Goal: Transaction & Acquisition: Obtain resource

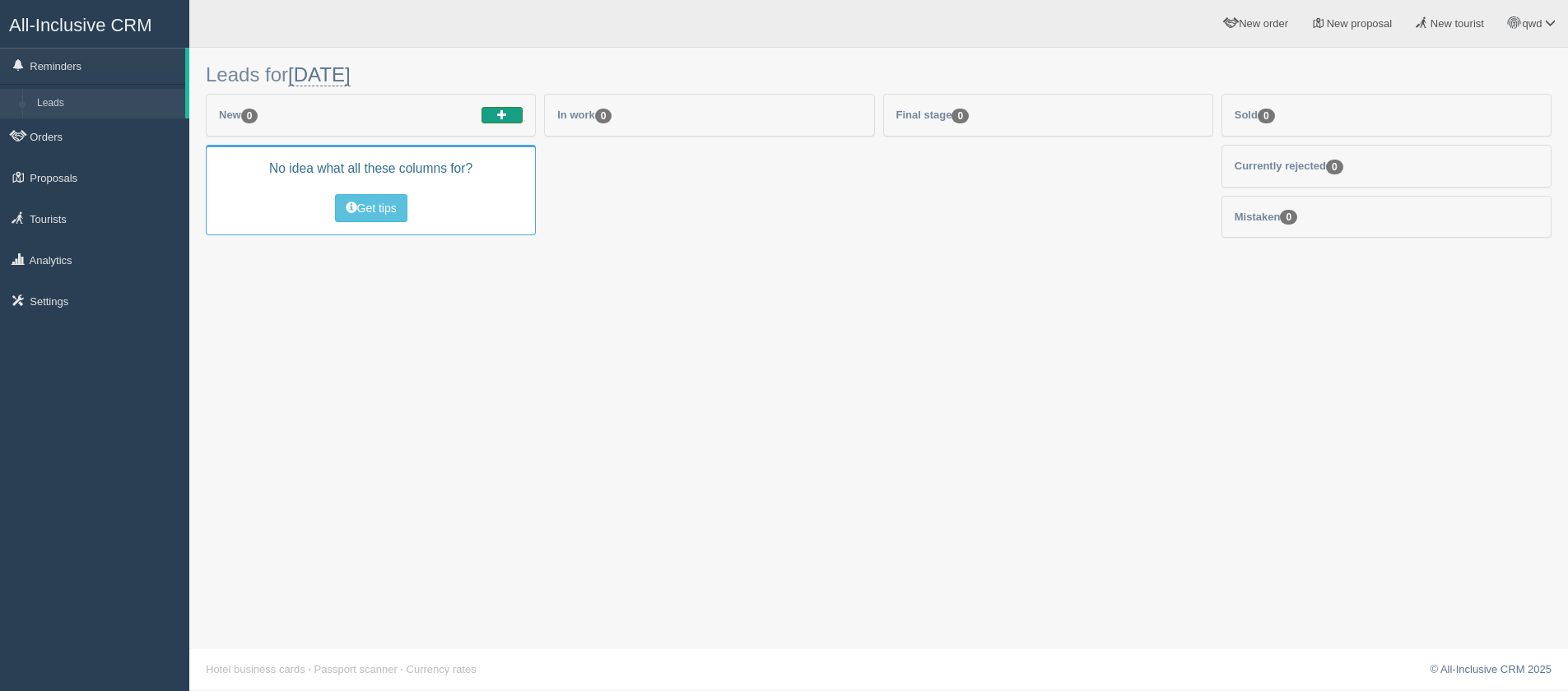
click at [502, 121] on button "button" at bounding box center [501, 115] width 41 height 16
click at [1357, 501] on div "Leads for today Today Tomorrow This week Next week Show tips" at bounding box center [879, 346] width 1378 height 691
click at [378, 202] on button "Get tips" at bounding box center [371, 208] width 72 height 28
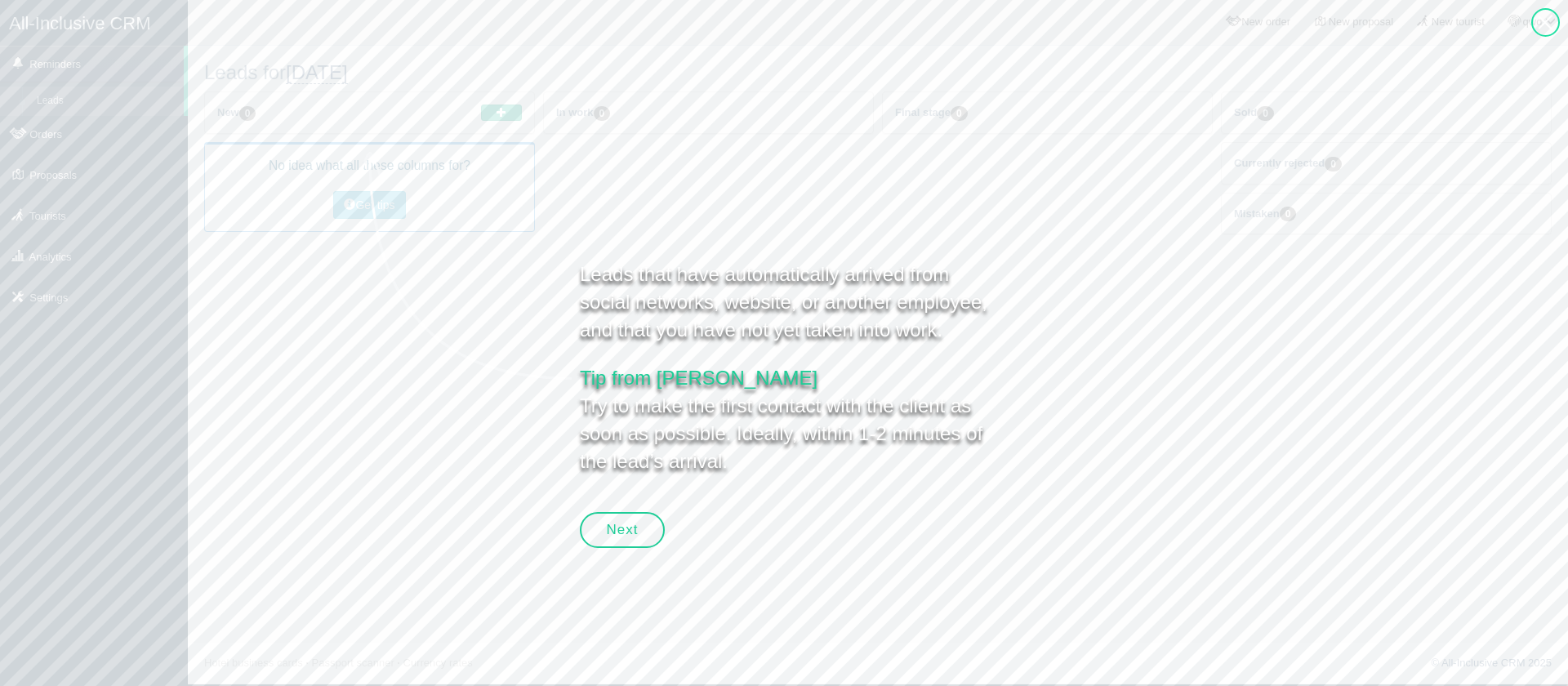
click at [499, 123] on div "New 0" at bounding box center [370, 113] width 330 height 41
click at [495, 109] on button "button" at bounding box center [502, 112] width 41 height 16
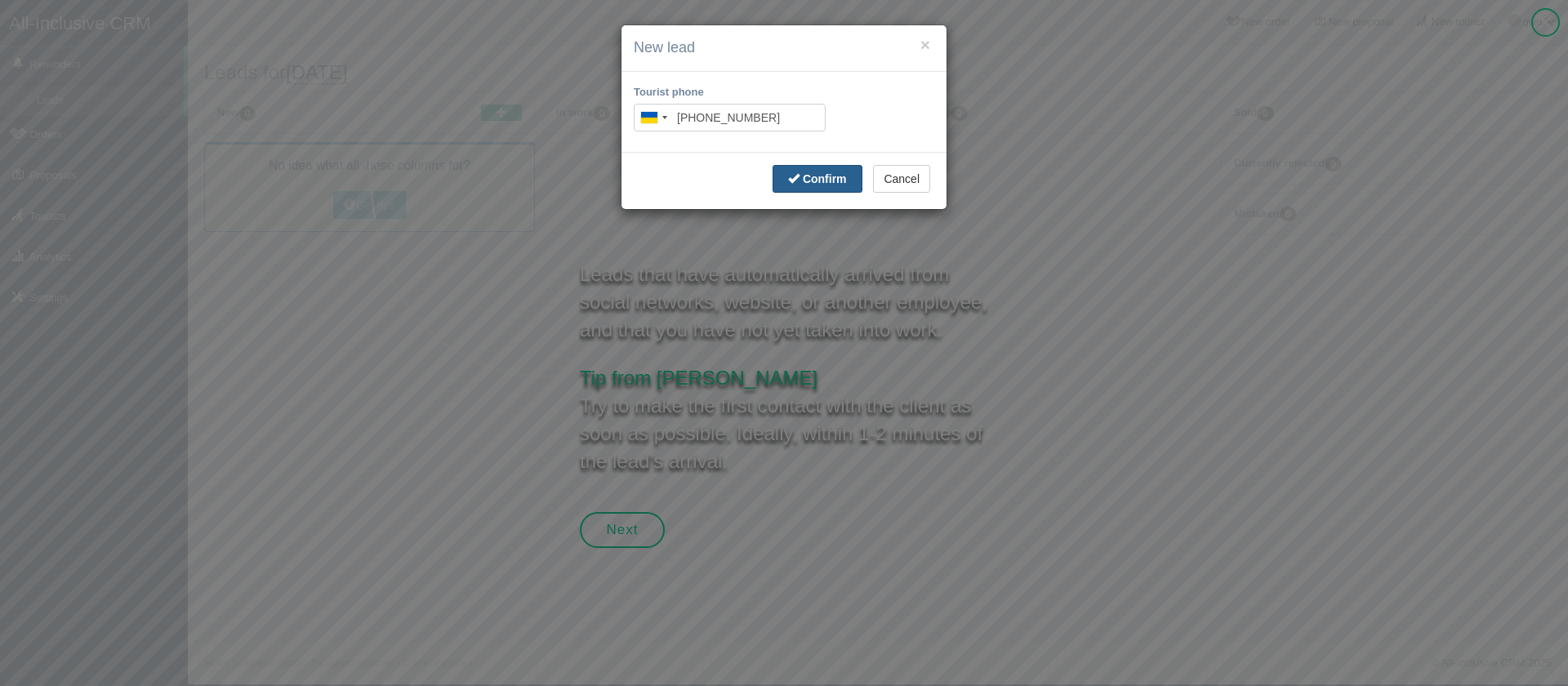
type input "+380 11 111 1111"
click at [826, 175] on b "Confirm" at bounding box center [825, 179] width 44 height 13
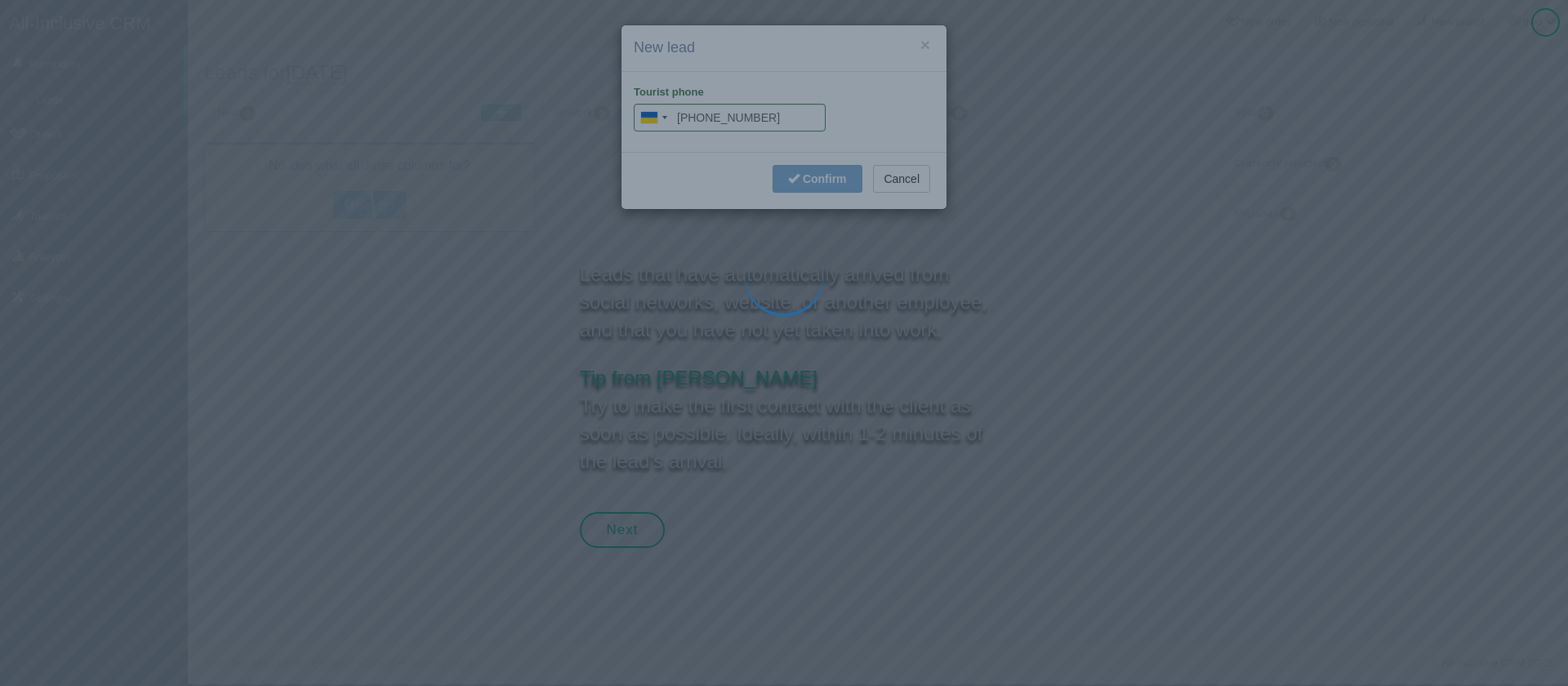
type input "+380 11 111 1111"
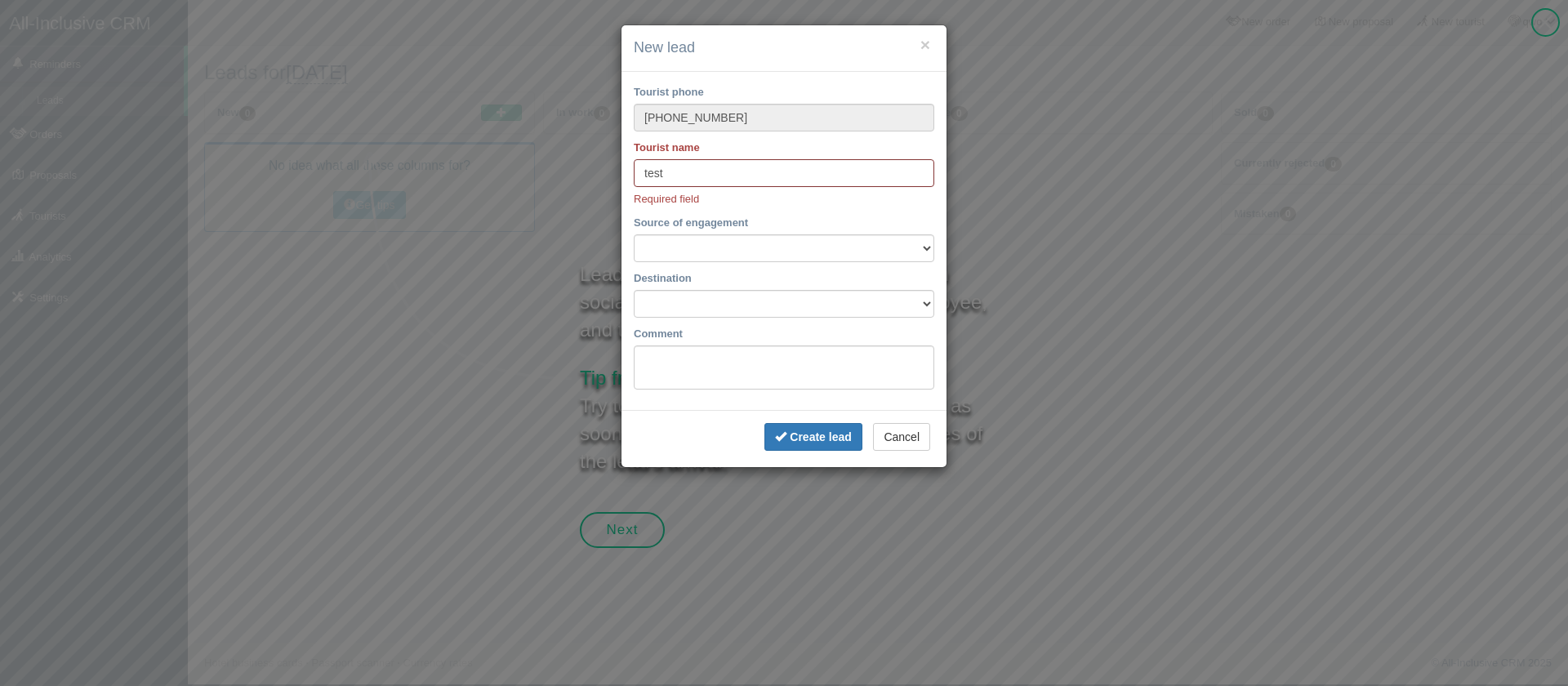
type input "test"
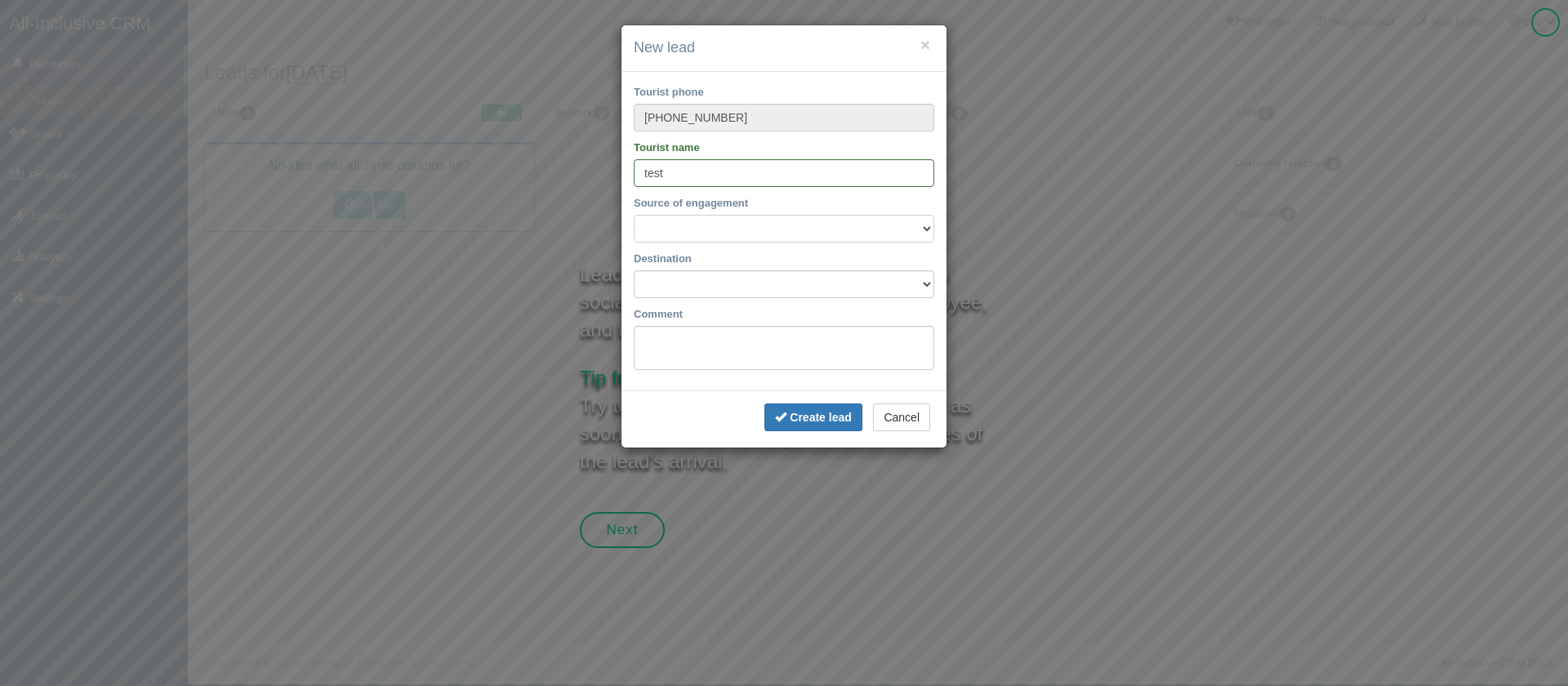
select select "53129"
click at [634, 215] on select "E-mail розсилка Facebook Instagram SMS розсилка Telegram TikTok Viber Веб-сайт …" at bounding box center [784, 228] width 301 height 28
drag, startPoint x: 683, startPoint y: 266, endPoint x: 682, endPoint y: 273, distance: 7.1
click at [682, 265] on label "Destination" at bounding box center [784, 258] width 301 height 15
click at [682, 270] on select "Destination" at bounding box center [784, 284] width 301 height 28
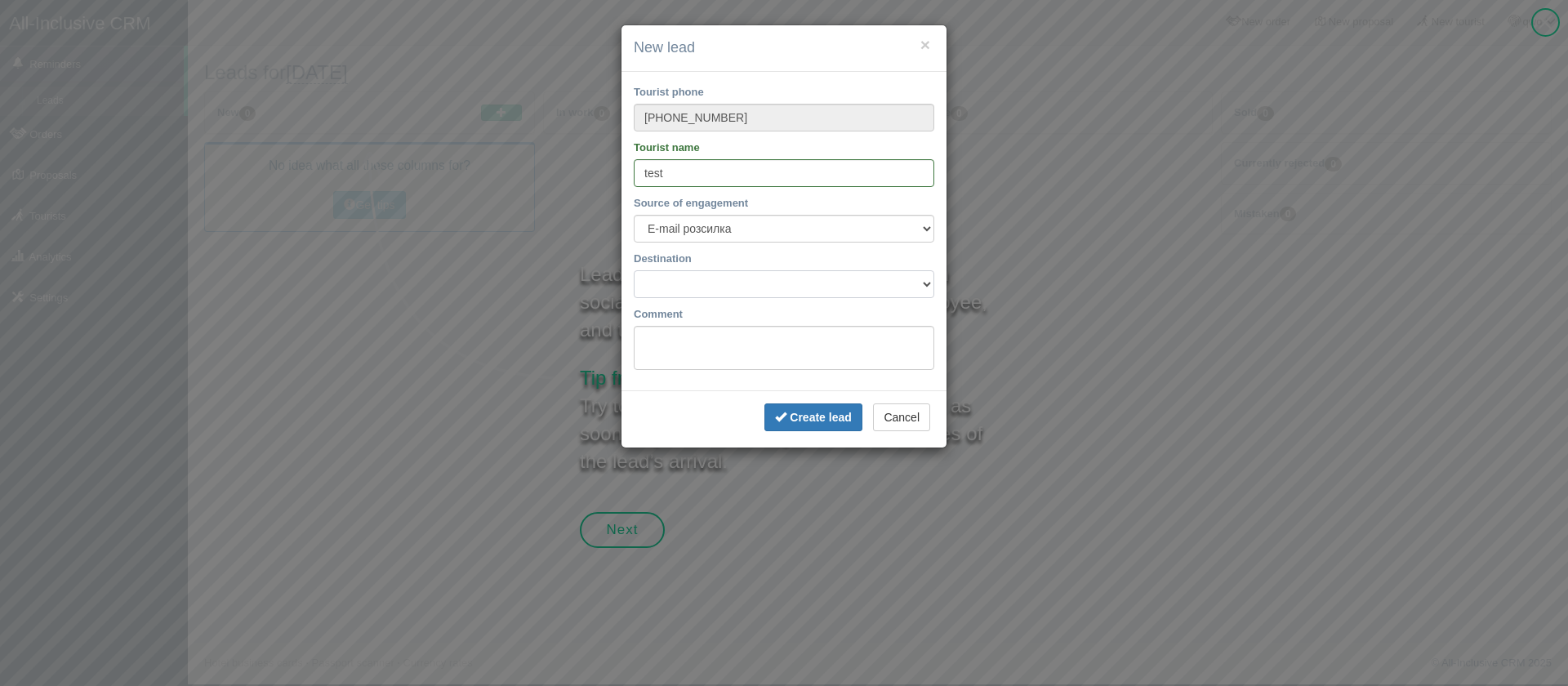
click at [634, 270] on select "Destination" at bounding box center [784, 284] width 301 height 28
click at [684, 333] on textarea "Comment" at bounding box center [784, 348] width 301 height 44
click at [813, 425] on button "Create lead" at bounding box center [813, 417] width 97 height 28
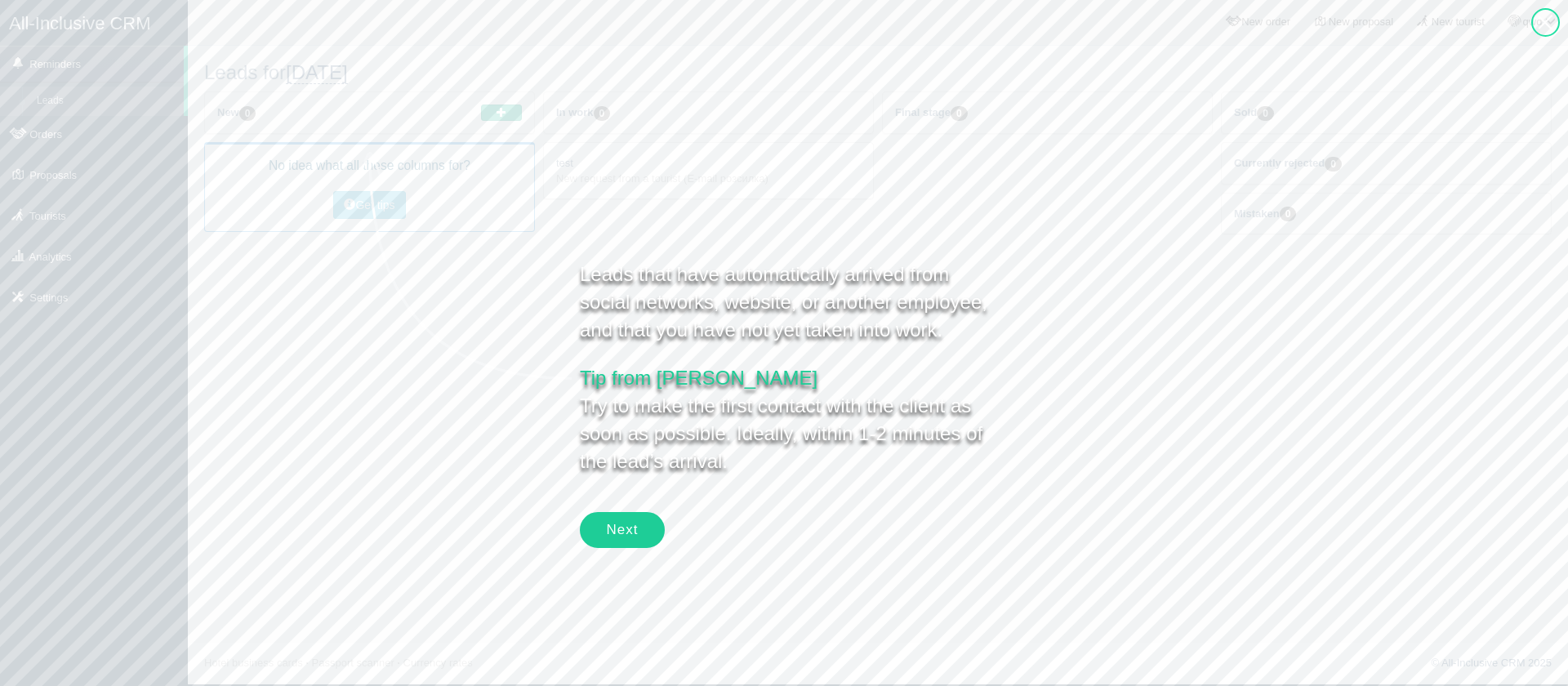
click at [626, 517] on div "Next" at bounding box center [622, 530] width 85 height 36
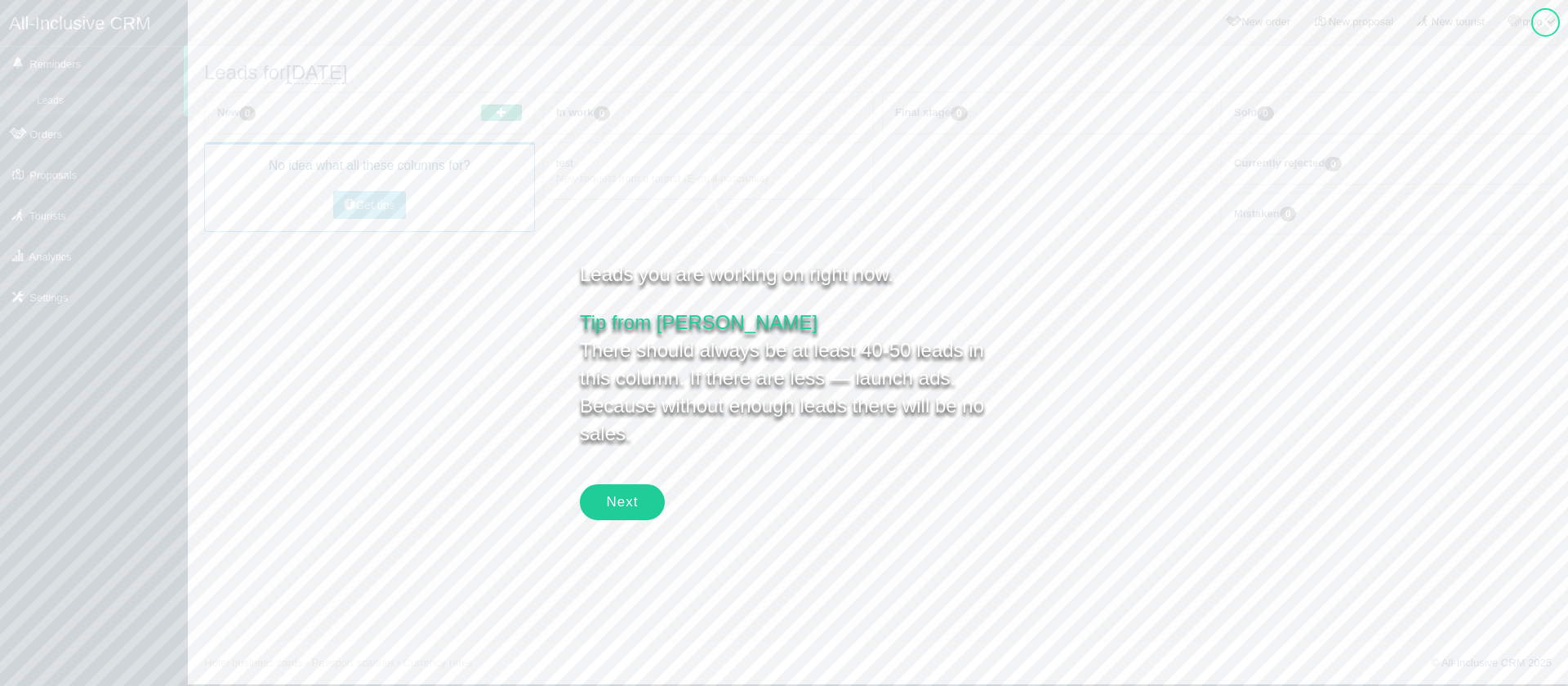
click at [629, 504] on div "Next" at bounding box center [622, 503] width 85 height 36
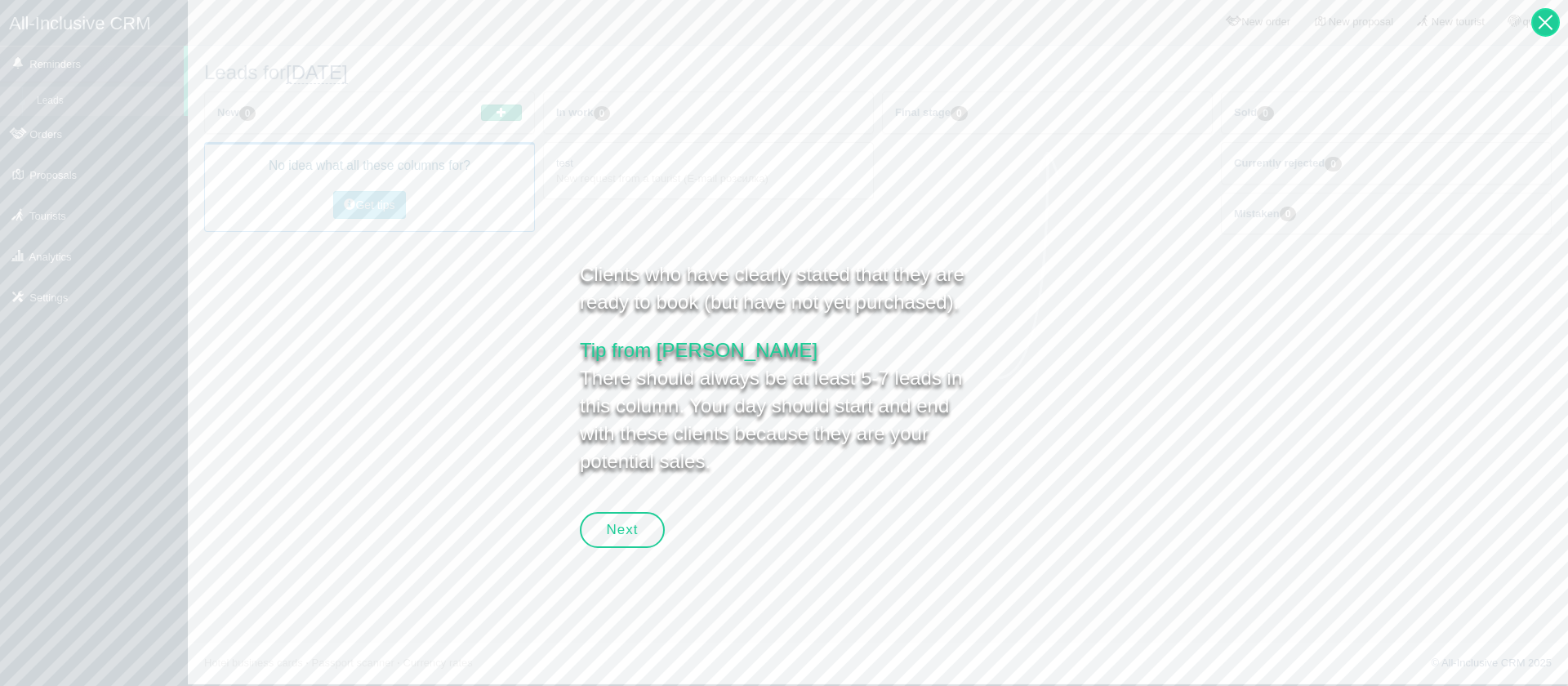
click at [1541, 32] on div at bounding box center [1546, 23] width 29 height 29
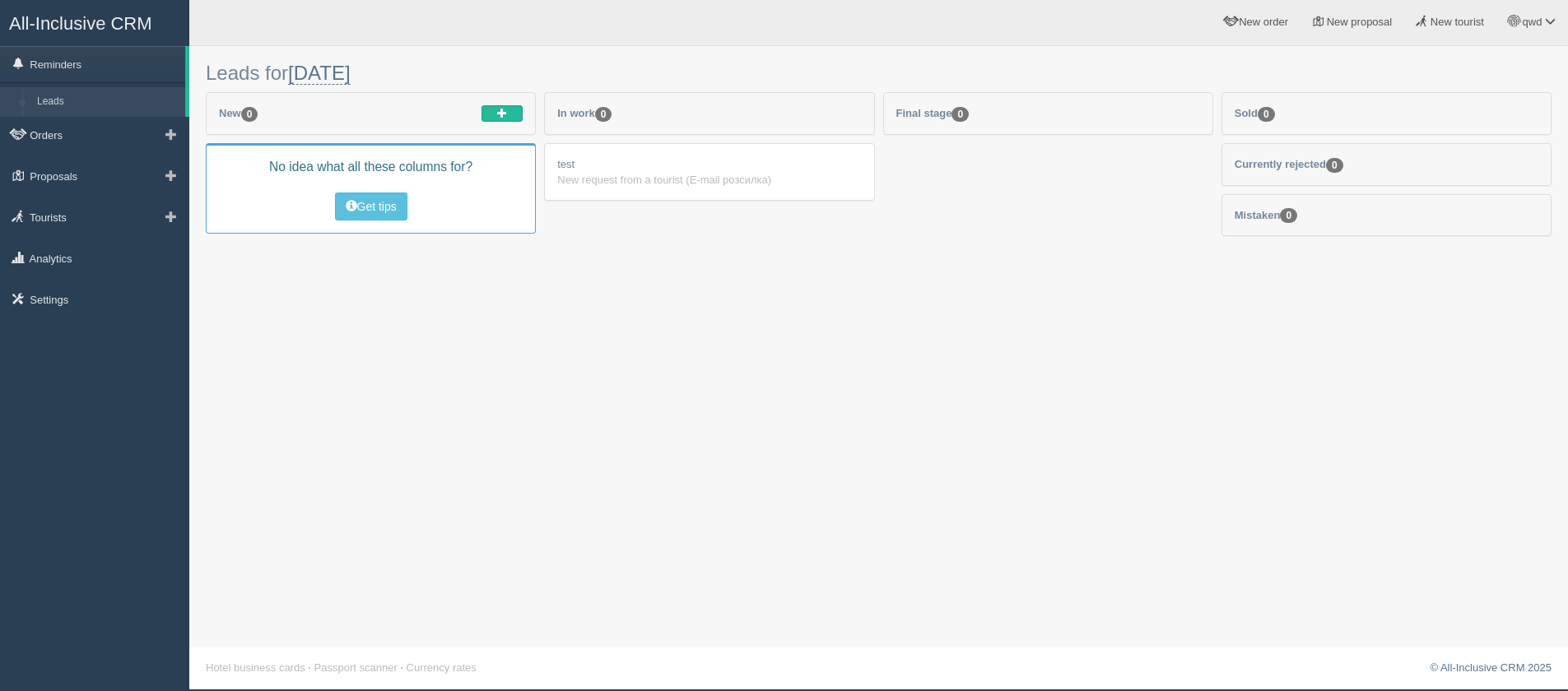
click at [78, 105] on link "Leads" at bounding box center [108, 102] width 156 height 30
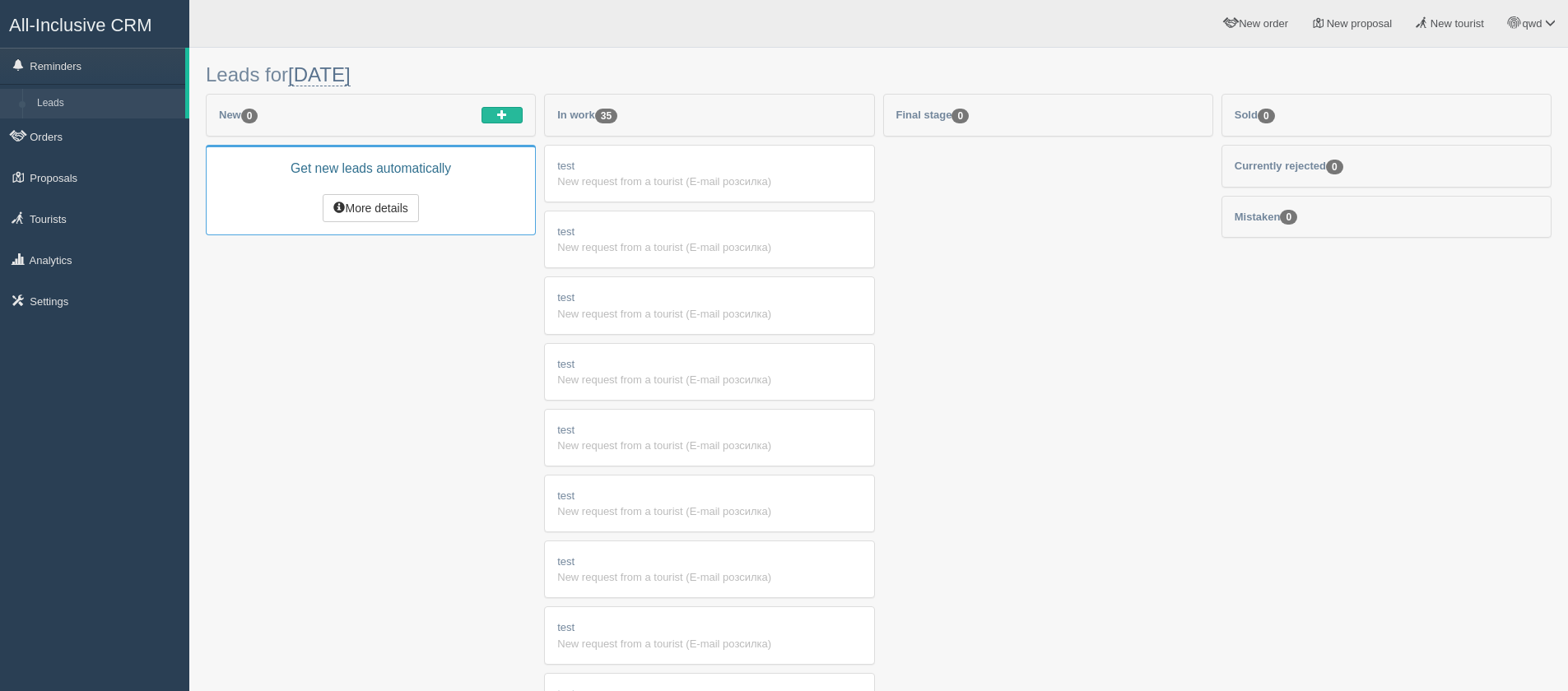
click at [591, 178] on div "New request from a tourist (E-mail розсилка)" at bounding box center [708, 181] width 303 height 15
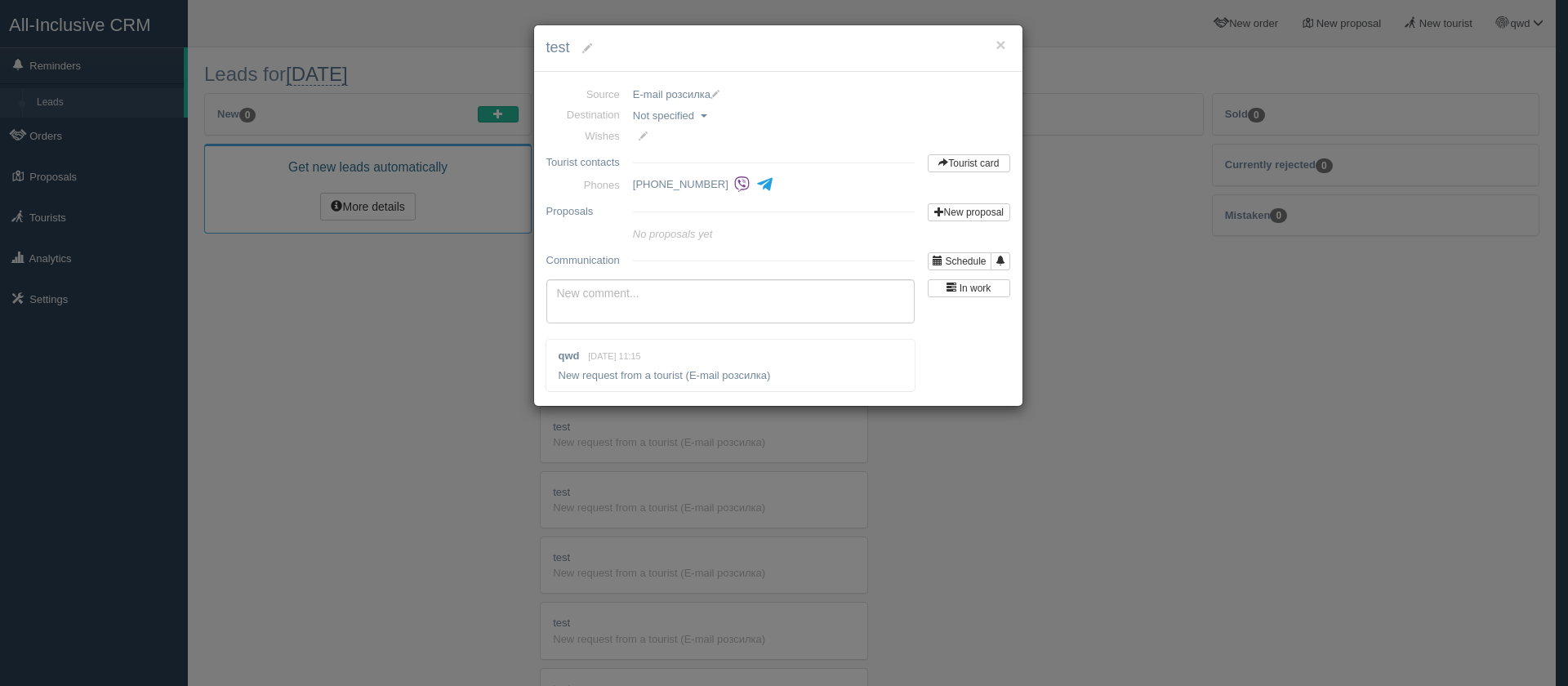
click at [720, 96] on span at bounding box center [715, 95] width 9 height 9
click at [704, 93] on span "E-mail розсилка" at bounding box center [672, 95] width 77 height 12
click at [701, 139] on link "Facebook" at bounding box center [698, 145] width 129 height 27
click at [802, 292] on textarea at bounding box center [731, 303] width 369 height 44
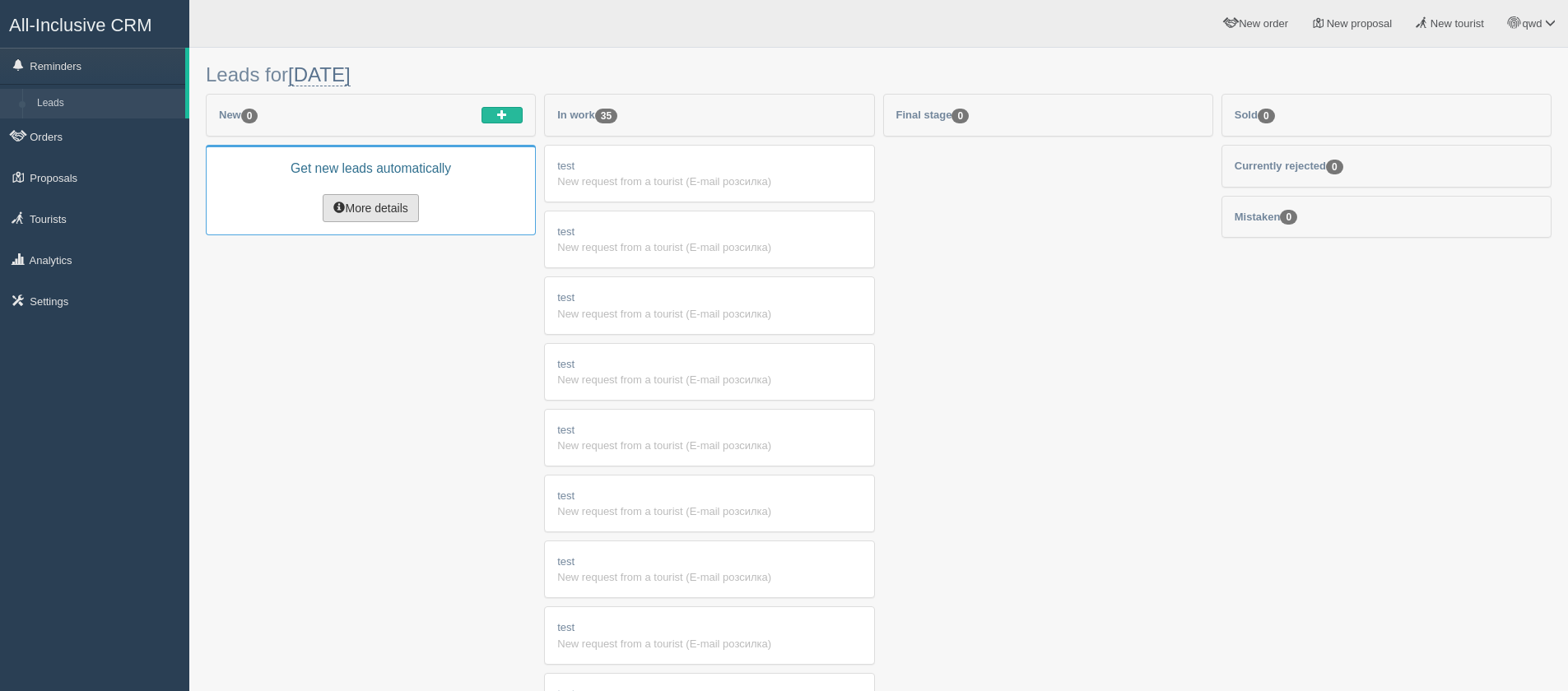
click at [347, 202] on button "More details" at bounding box center [370, 208] width 95 height 28
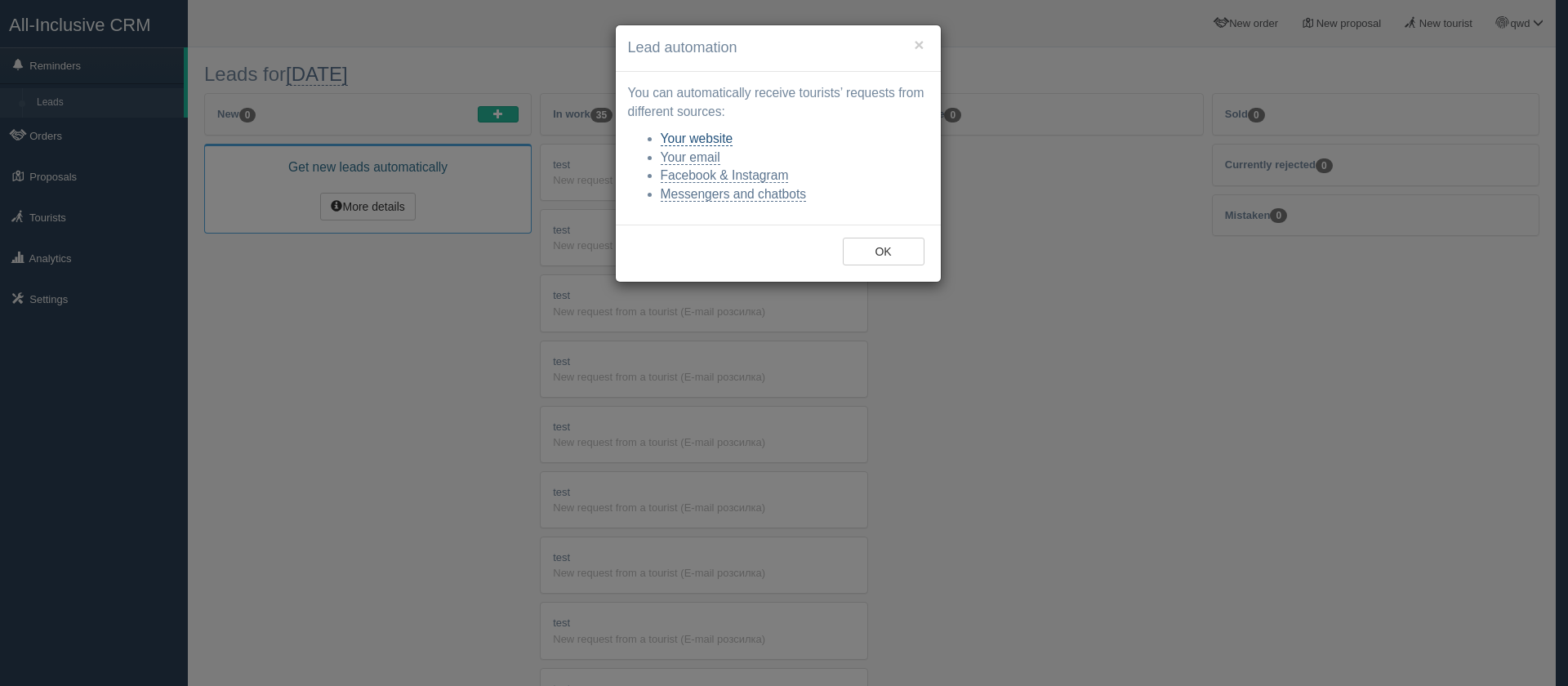
click at [712, 139] on link "Your website" at bounding box center [698, 139] width 73 height 14
click at [924, 43] on button "×" at bounding box center [919, 45] width 10 height 17
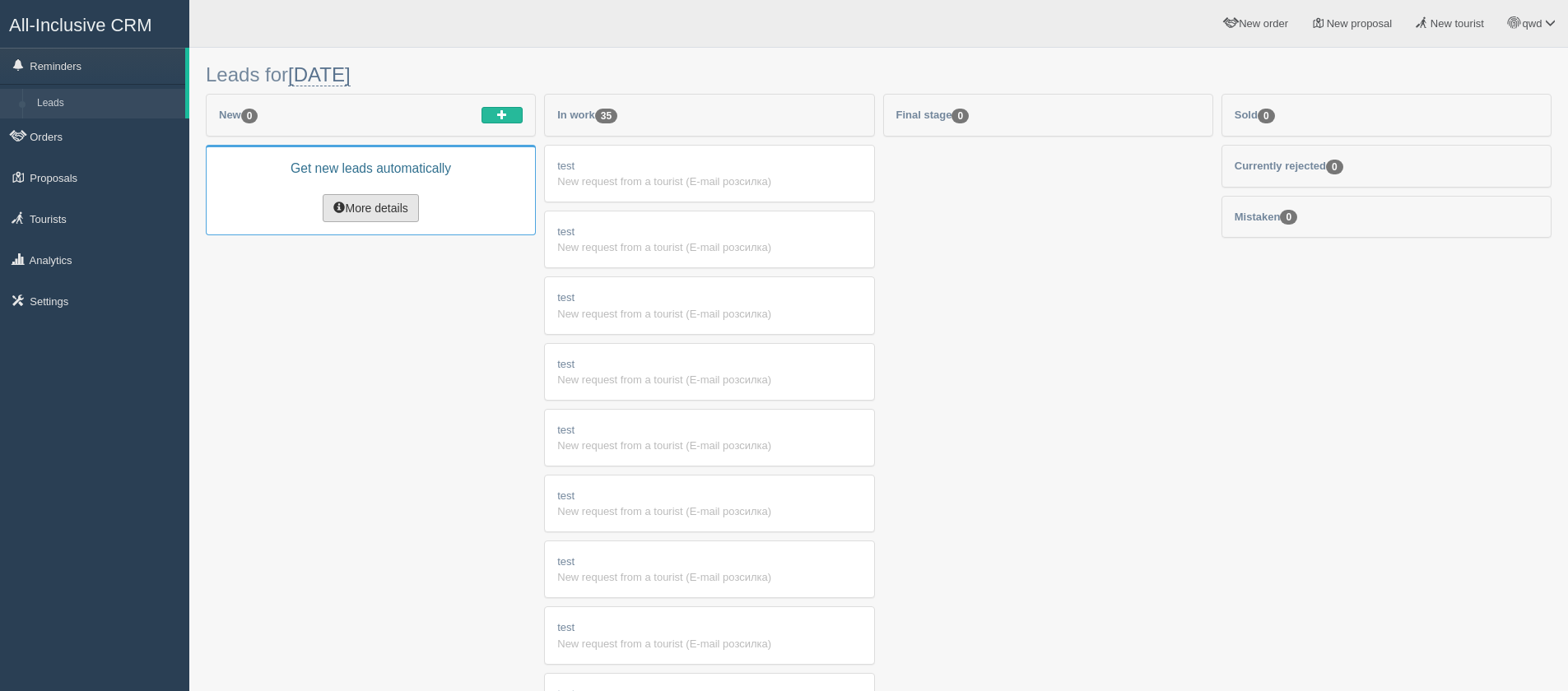
click at [394, 213] on button "More details" at bounding box center [370, 208] width 95 height 28
click at [65, 140] on link "Orders" at bounding box center [94, 137] width 190 height 37
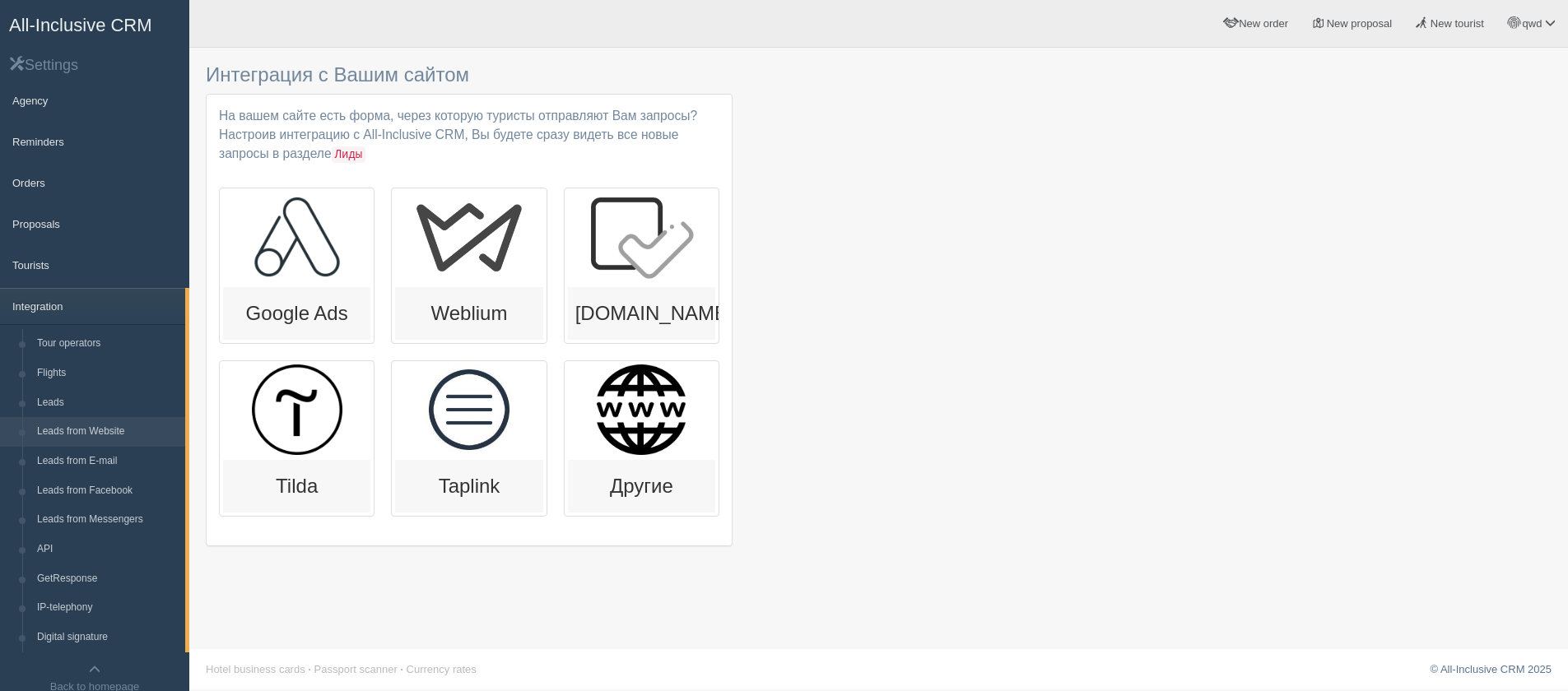
click at [660, 410] on div at bounding box center [641, 410] width 147 height 90
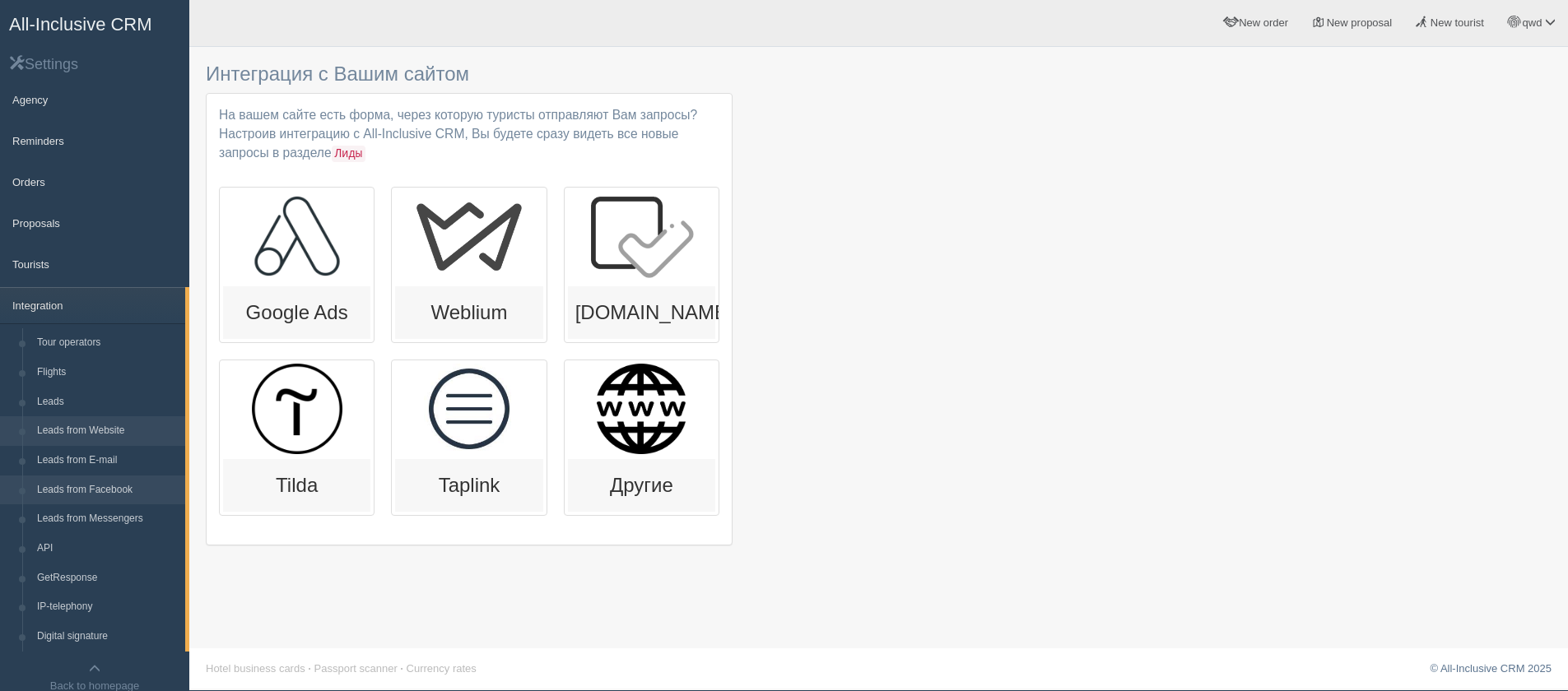
scroll to position [47, 0]
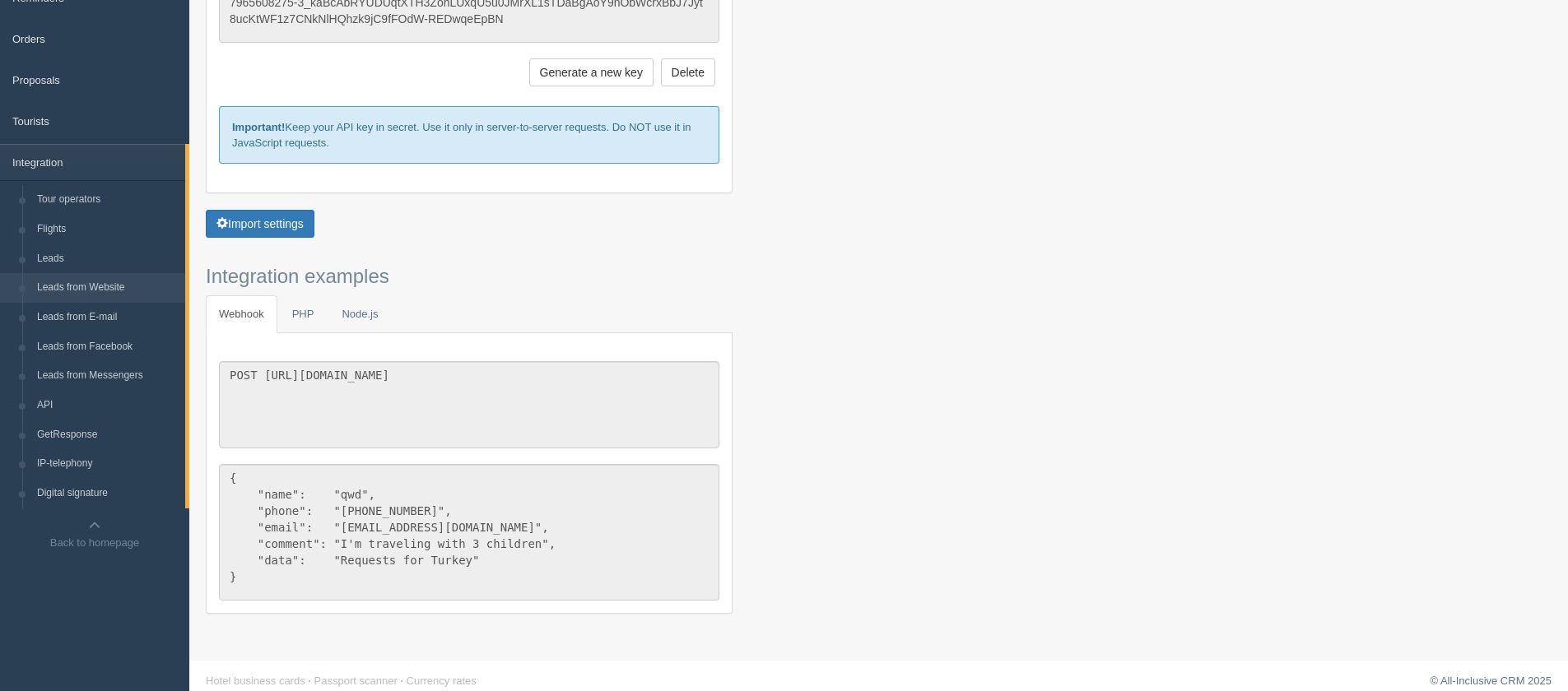
scroll to position [158, 0]
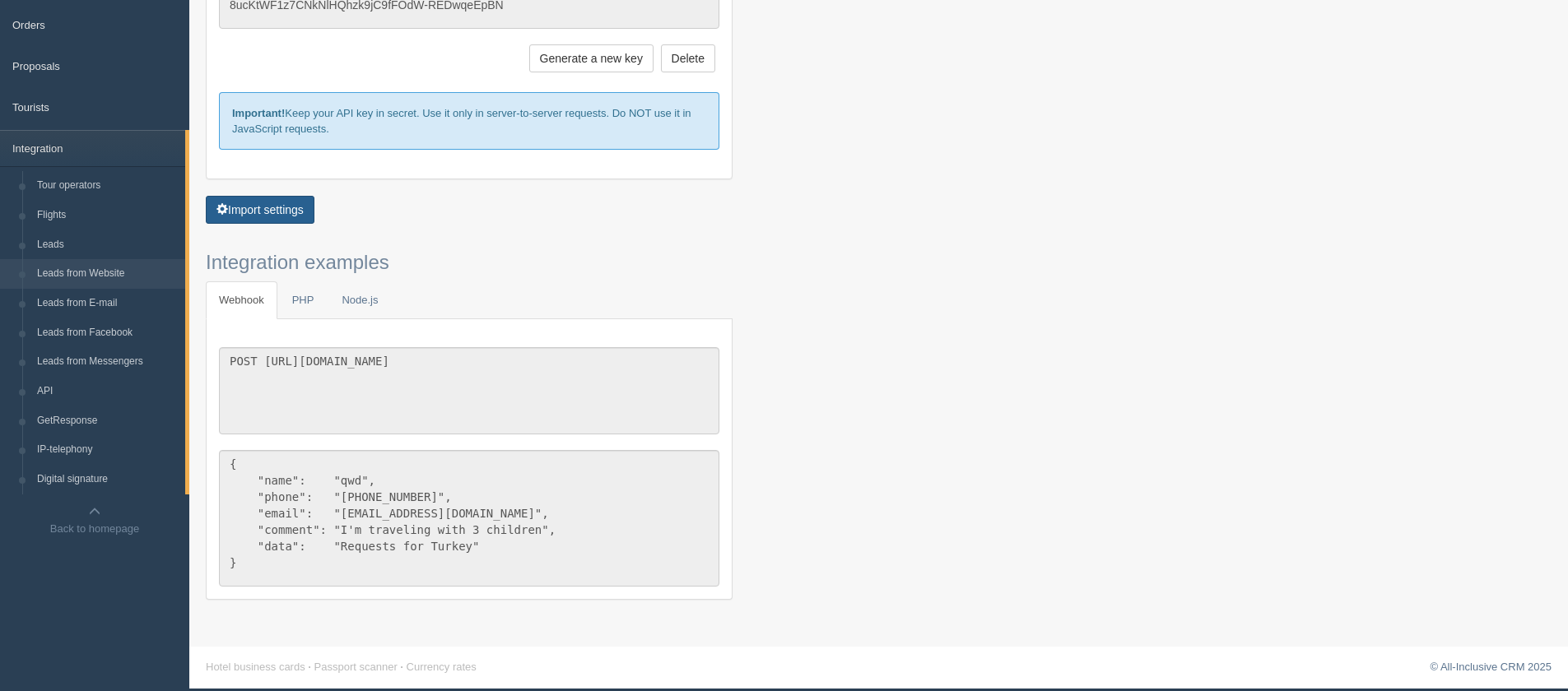
click at [257, 217] on button "Import settings" at bounding box center [260, 209] width 109 height 28
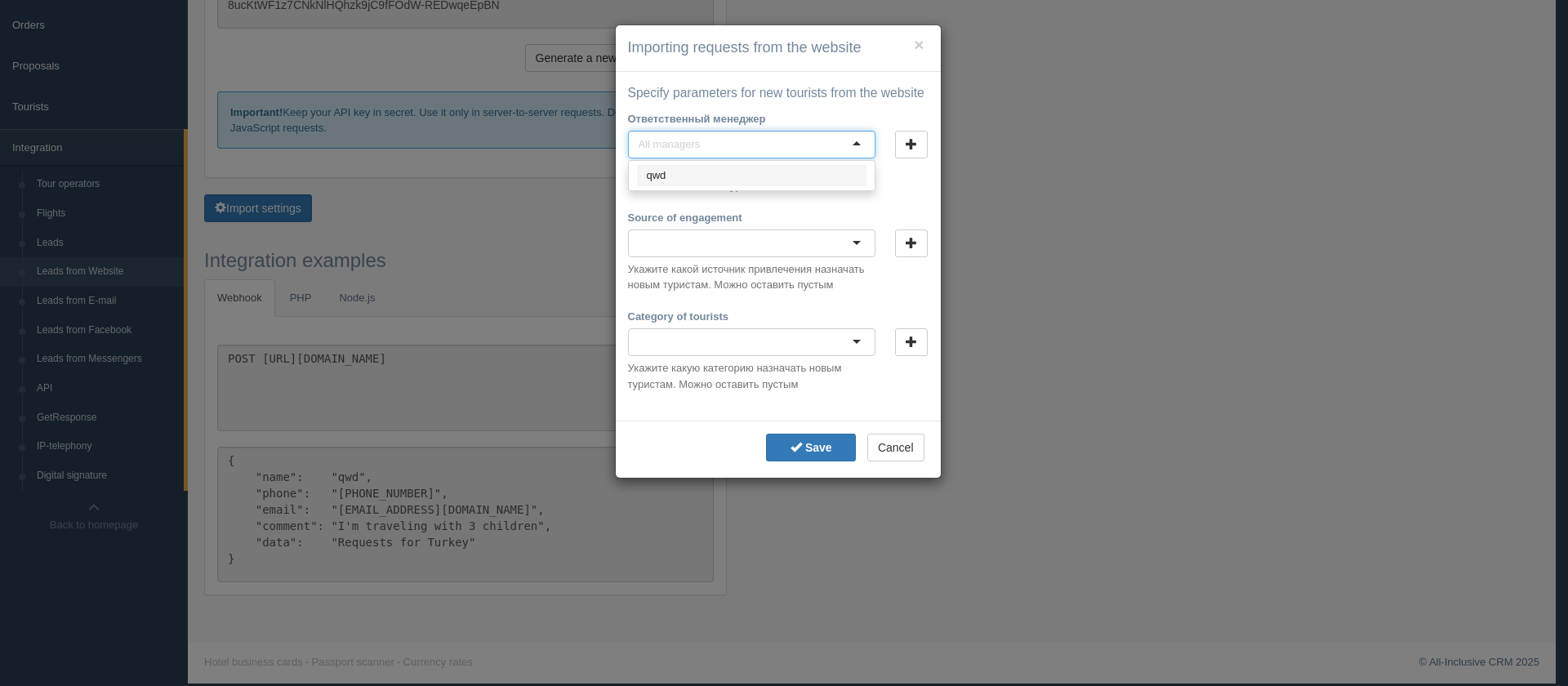
click at [792, 155] on div at bounding box center [751, 144] width 247 height 28
click at [726, 250] on div at bounding box center [751, 243] width 247 height 28
click at [751, 332] on div at bounding box center [751, 342] width 247 height 28
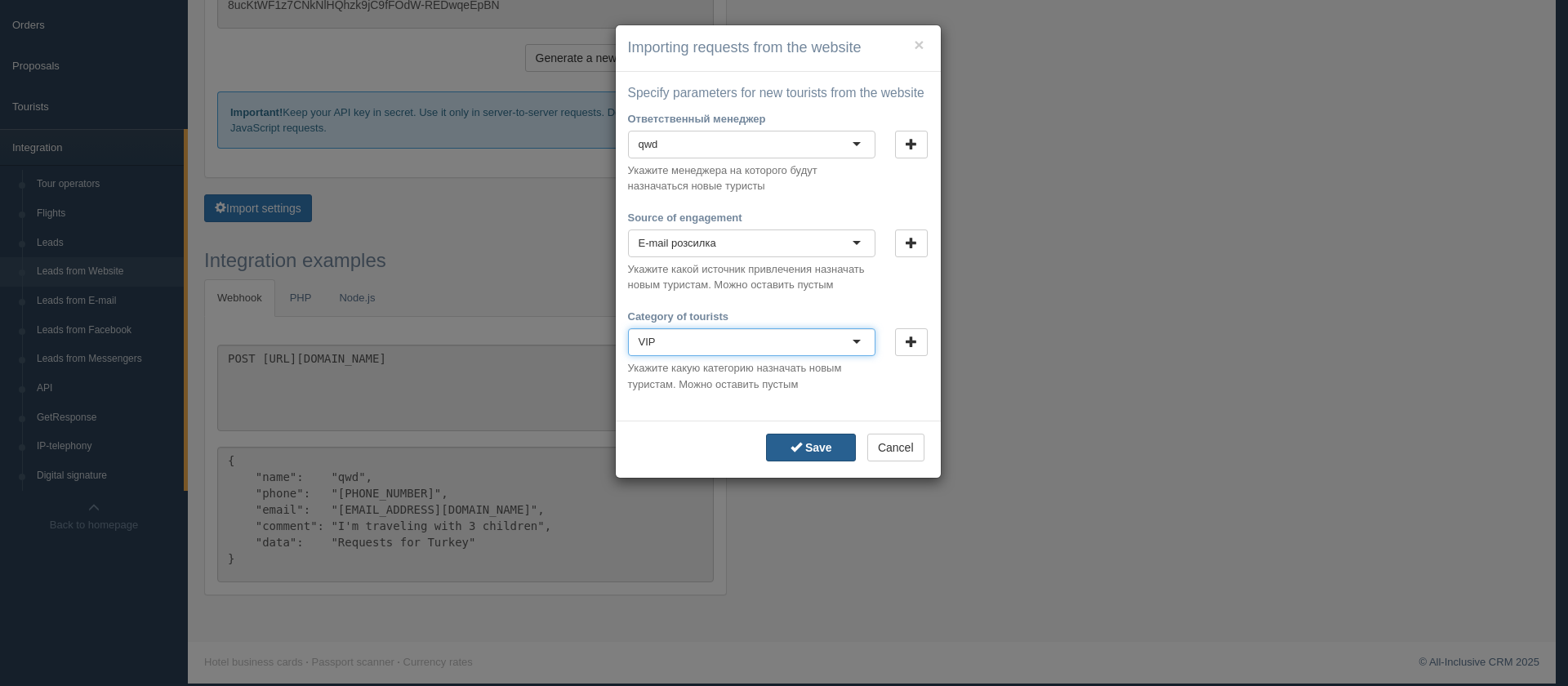
click at [819, 453] on b "Save" at bounding box center [819, 448] width 27 height 13
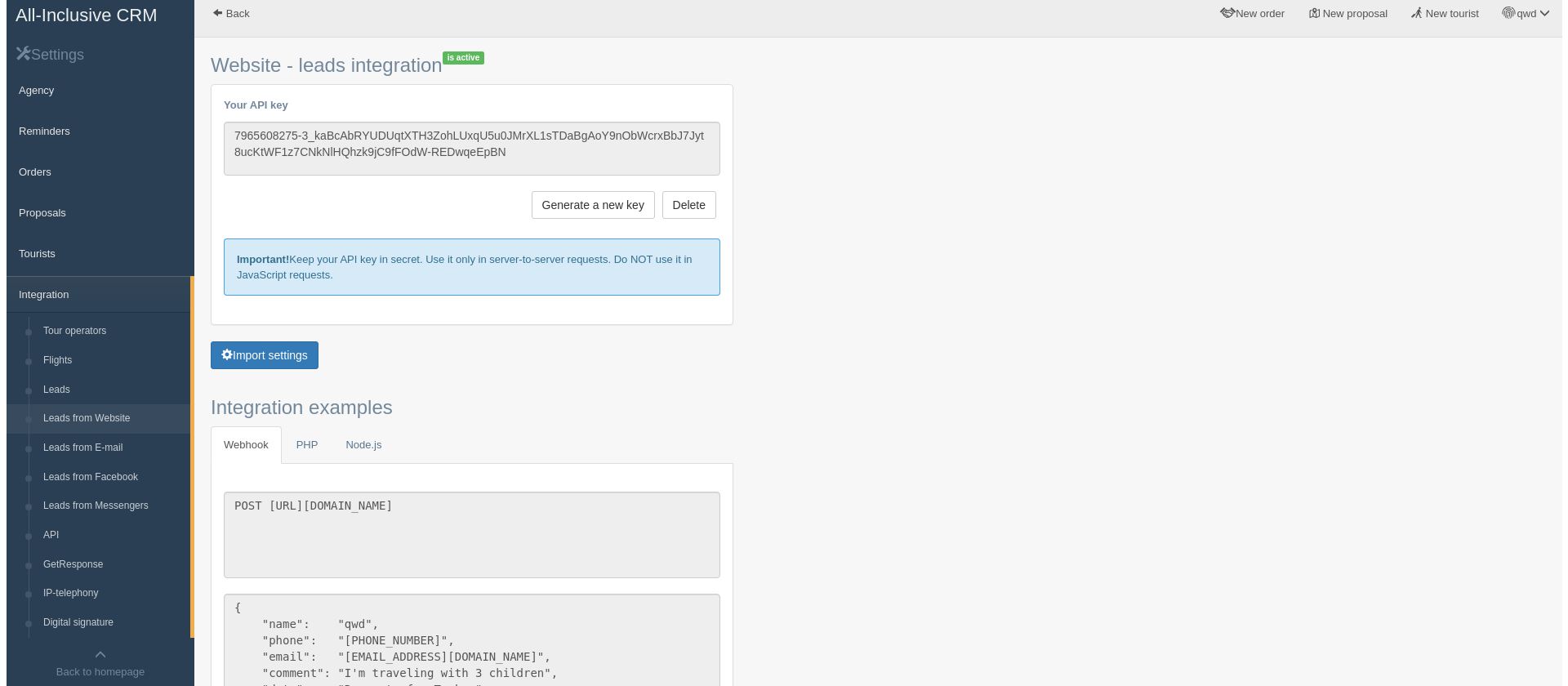
scroll to position [0, 0]
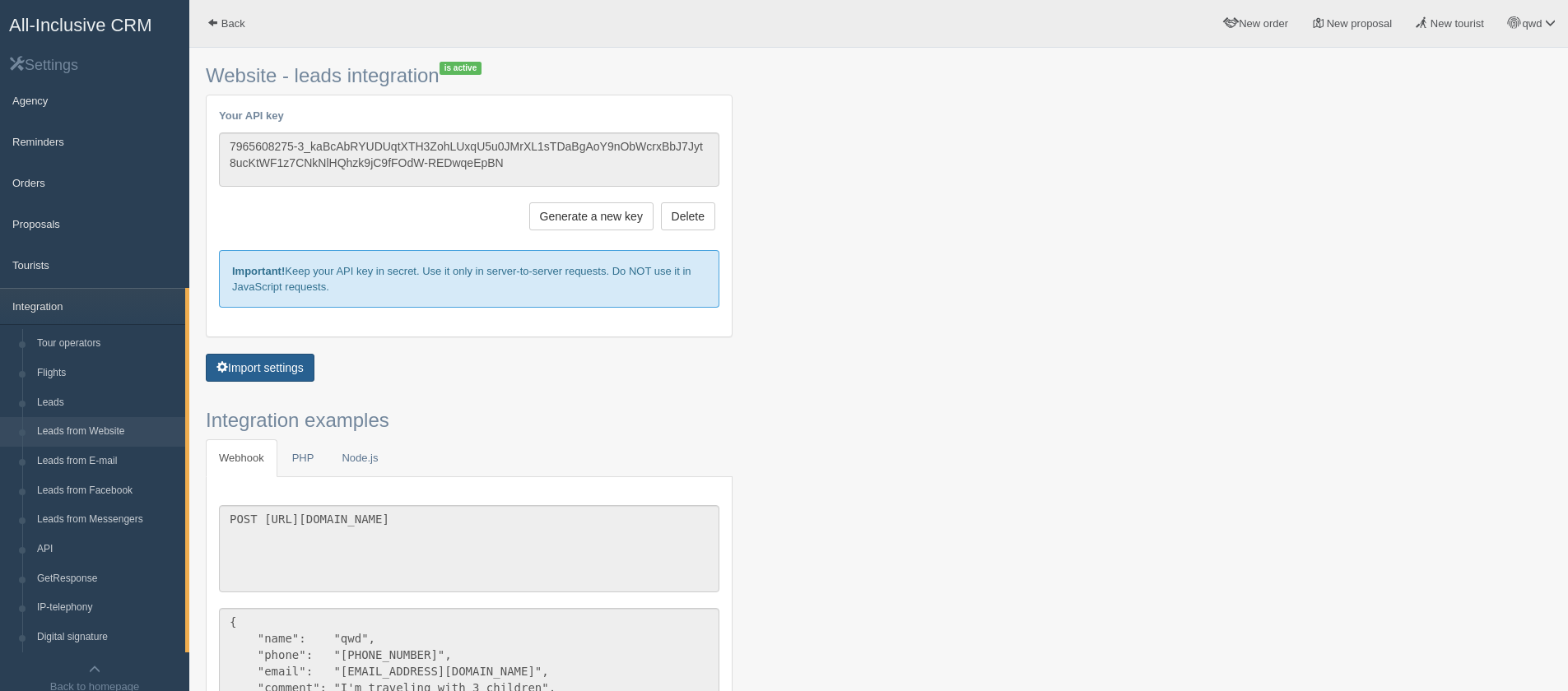
click at [287, 359] on button "Import settings" at bounding box center [260, 368] width 109 height 28
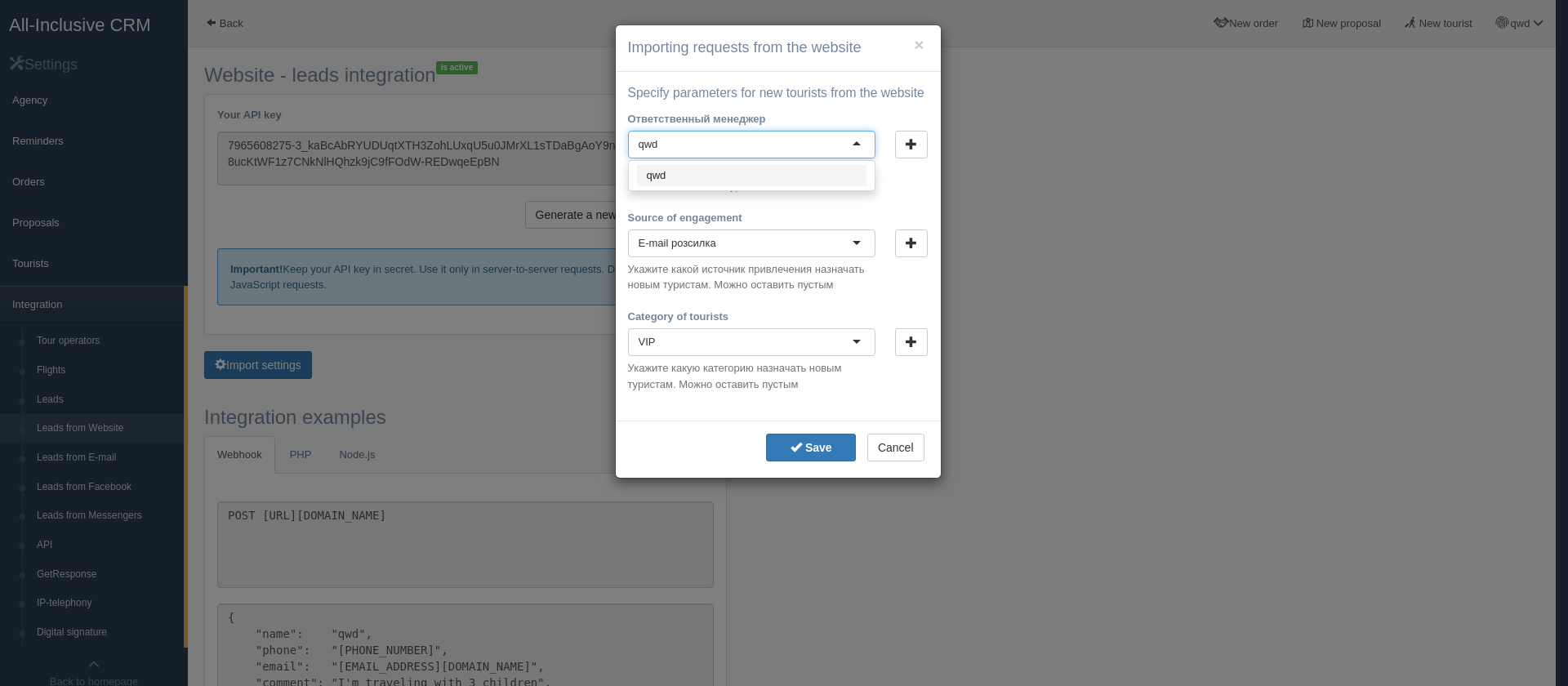
click at [835, 136] on div "qwd" at bounding box center [751, 144] width 247 height 28
click at [913, 453] on button "Cancel" at bounding box center [896, 447] width 57 height 28
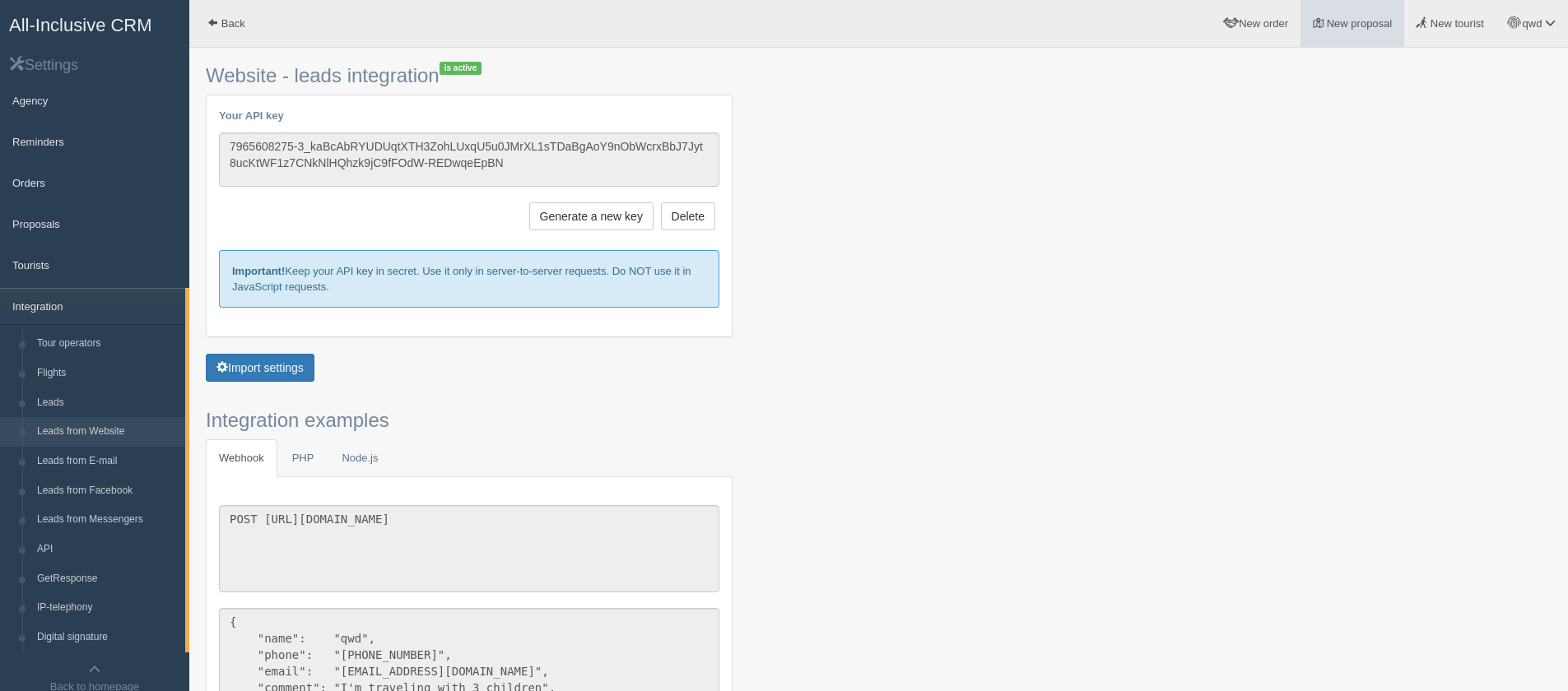
click at [1333, 21] on span "New proposal" at bounding box center [1359, 23] width 65 height 13
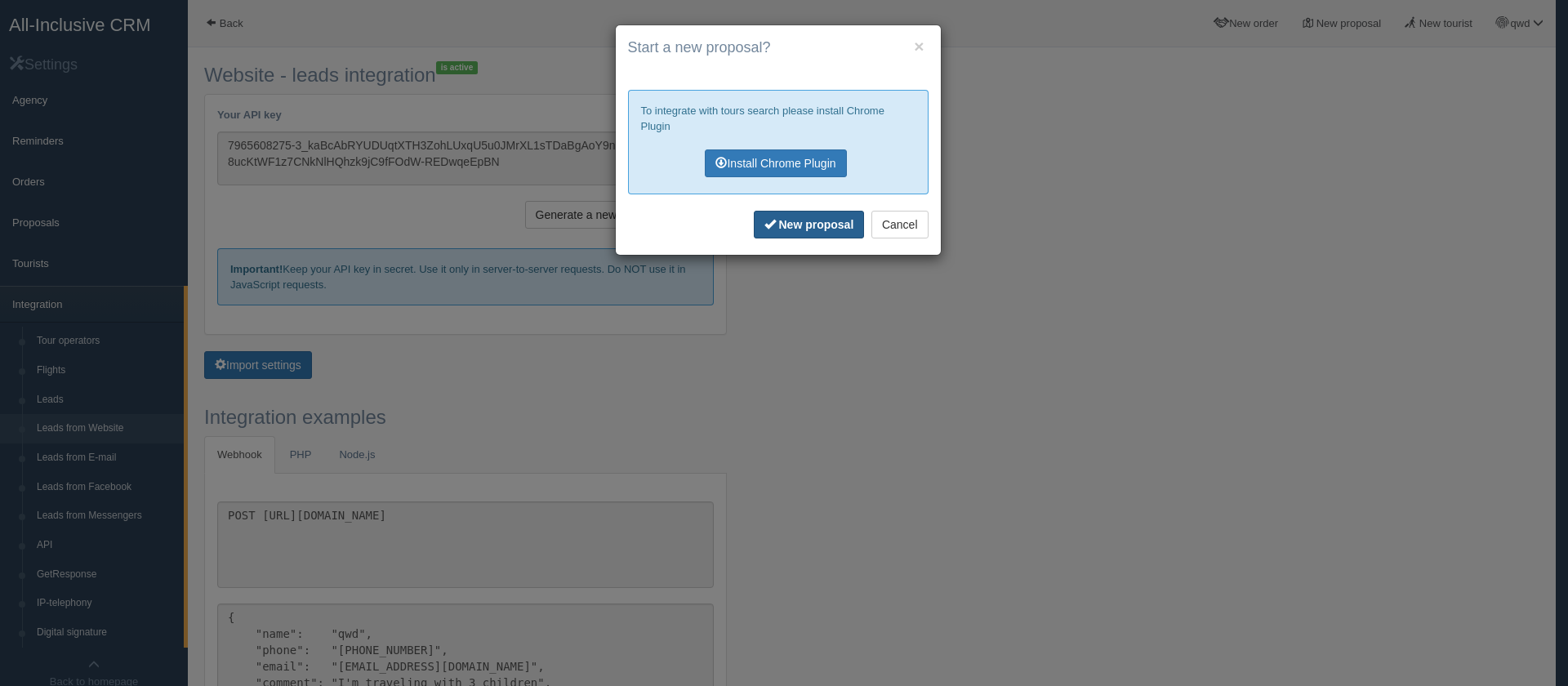
click at [813, 226] on b "New proposal" at bounding box center [816, 225] width 75 height 13
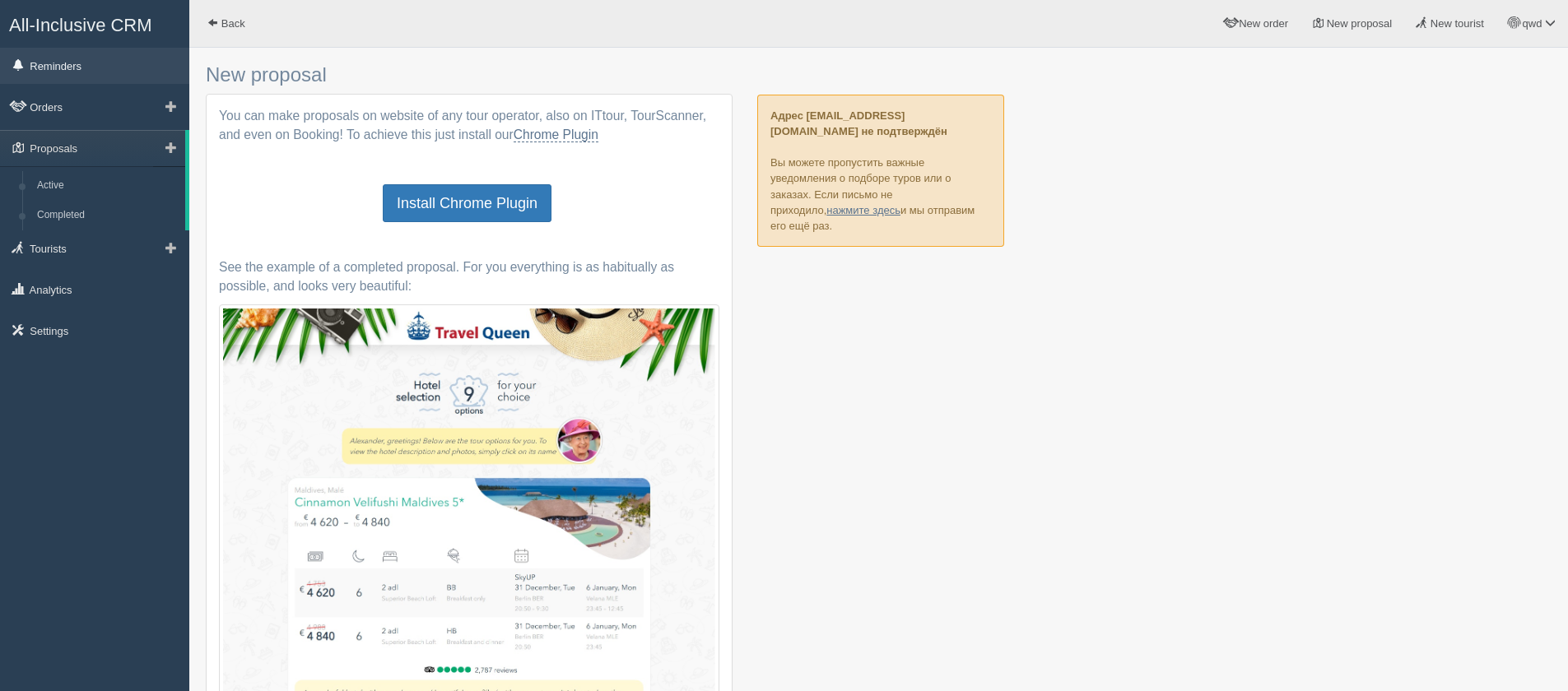
click at [62, 66] on link "Reminders" at bounding box center [94, 66] width 190 height 37
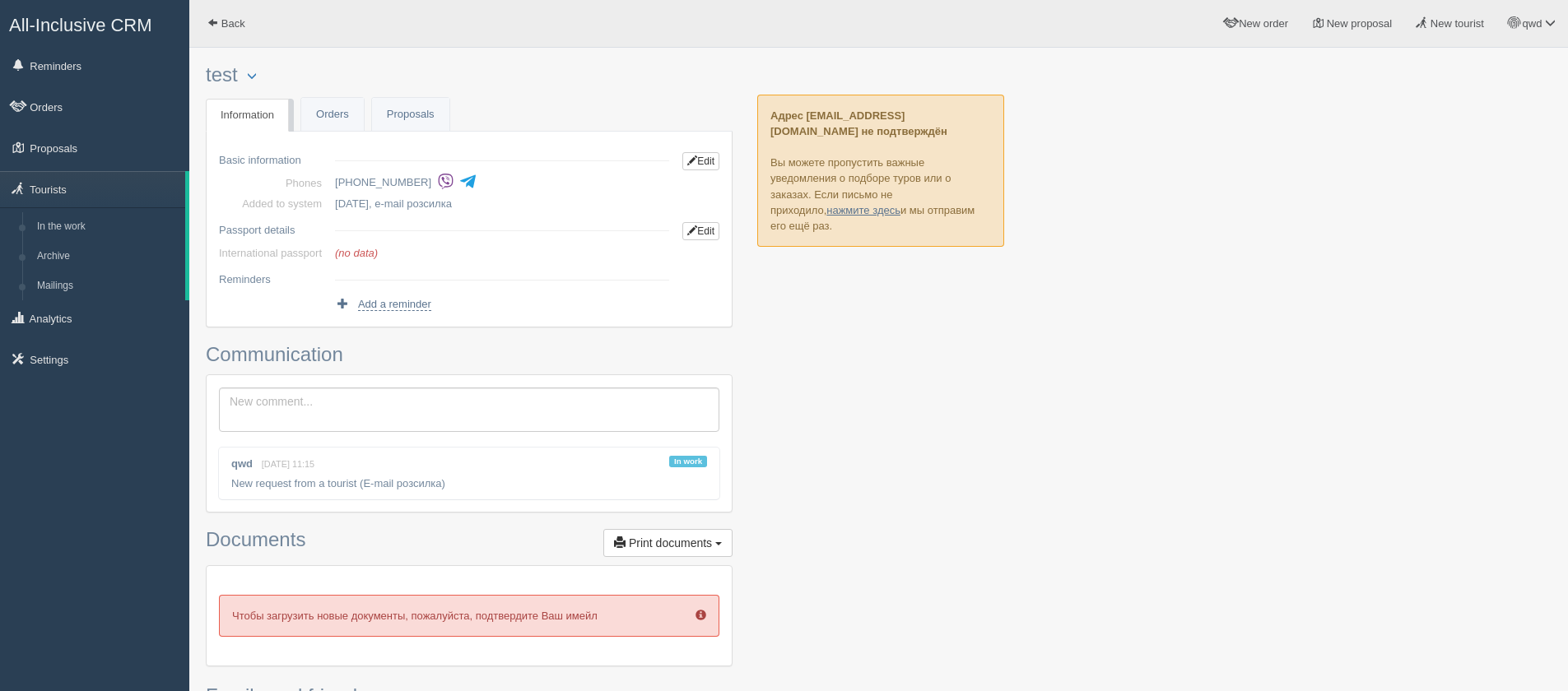
scroll to position [99, 0]
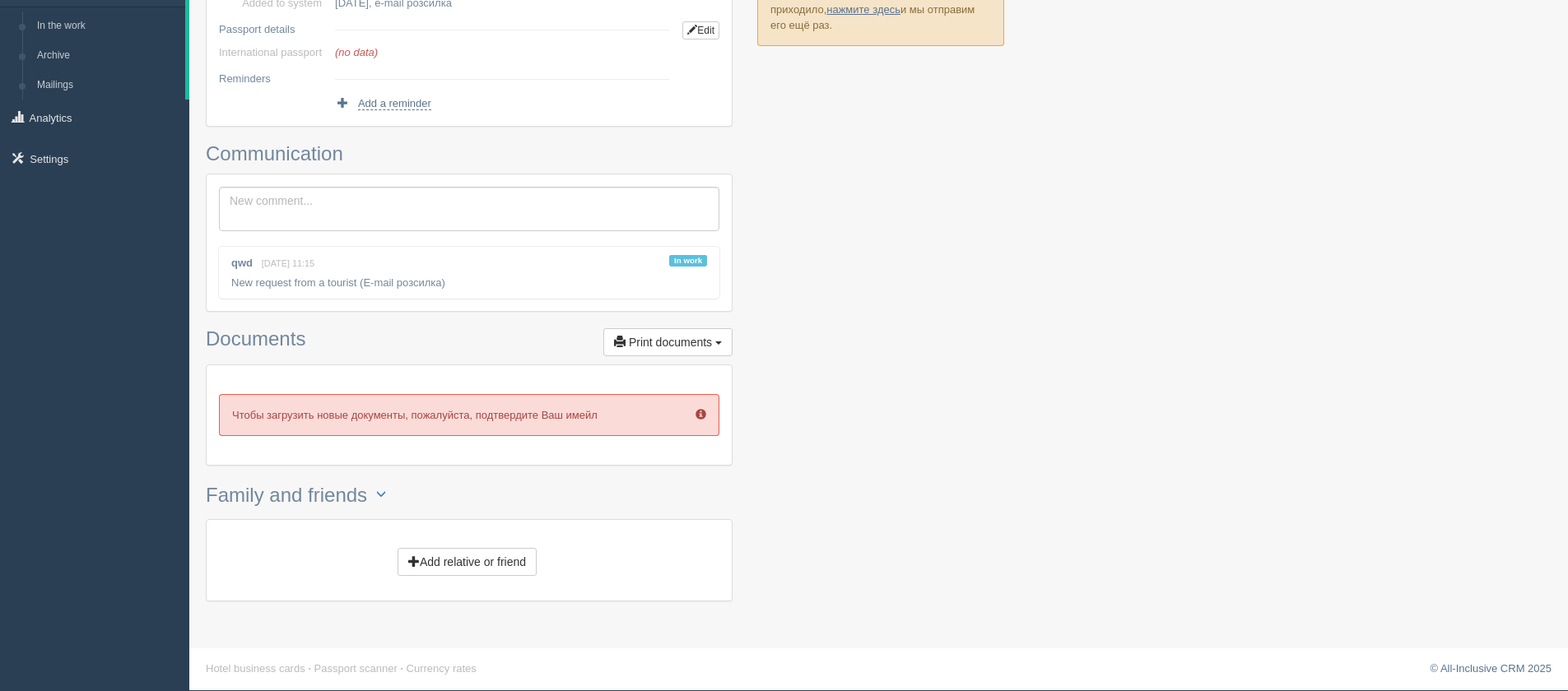
scroll to position [202, 0]
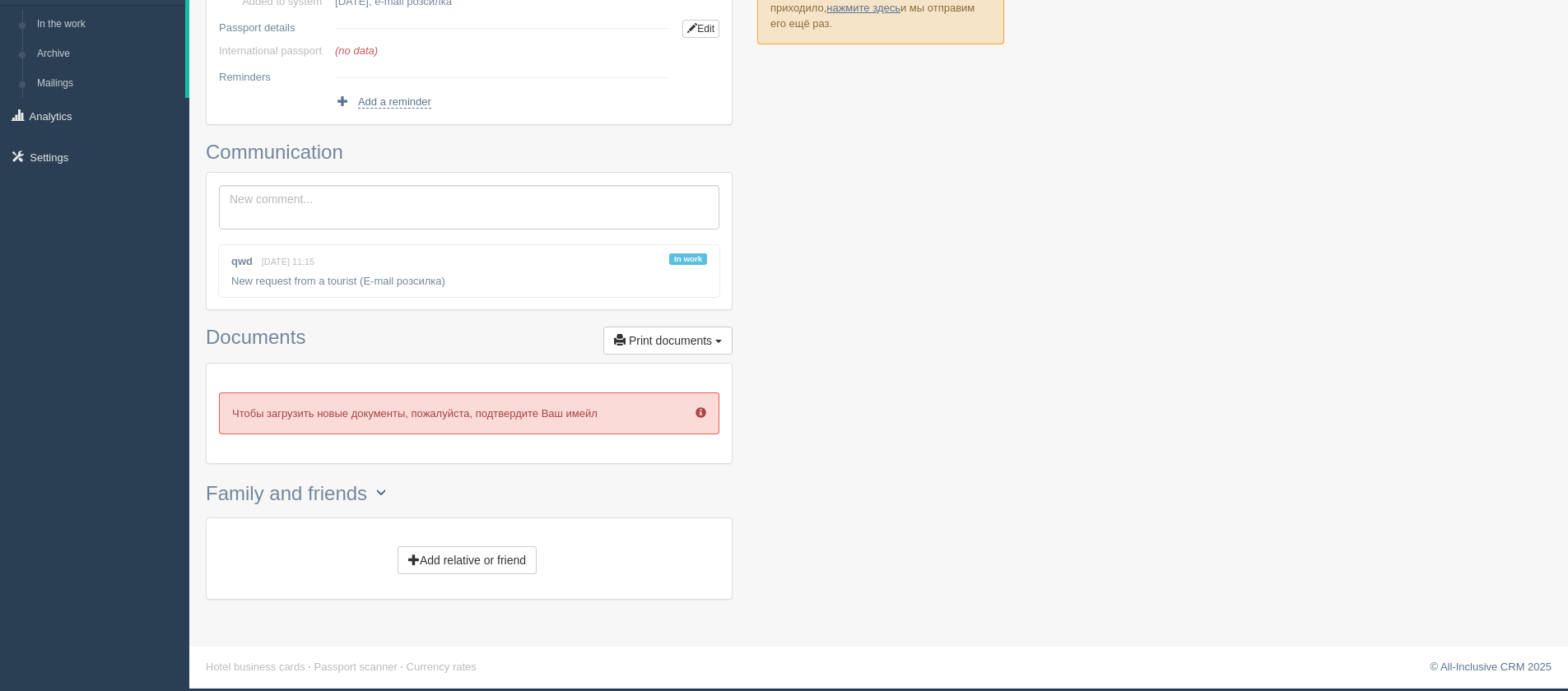
click at [386, 487] on span "button" at bounding box center [381, 492] width 10 height 10
click at [1047, 493] on div at bounding box center [879, 235] width 1346 height 762
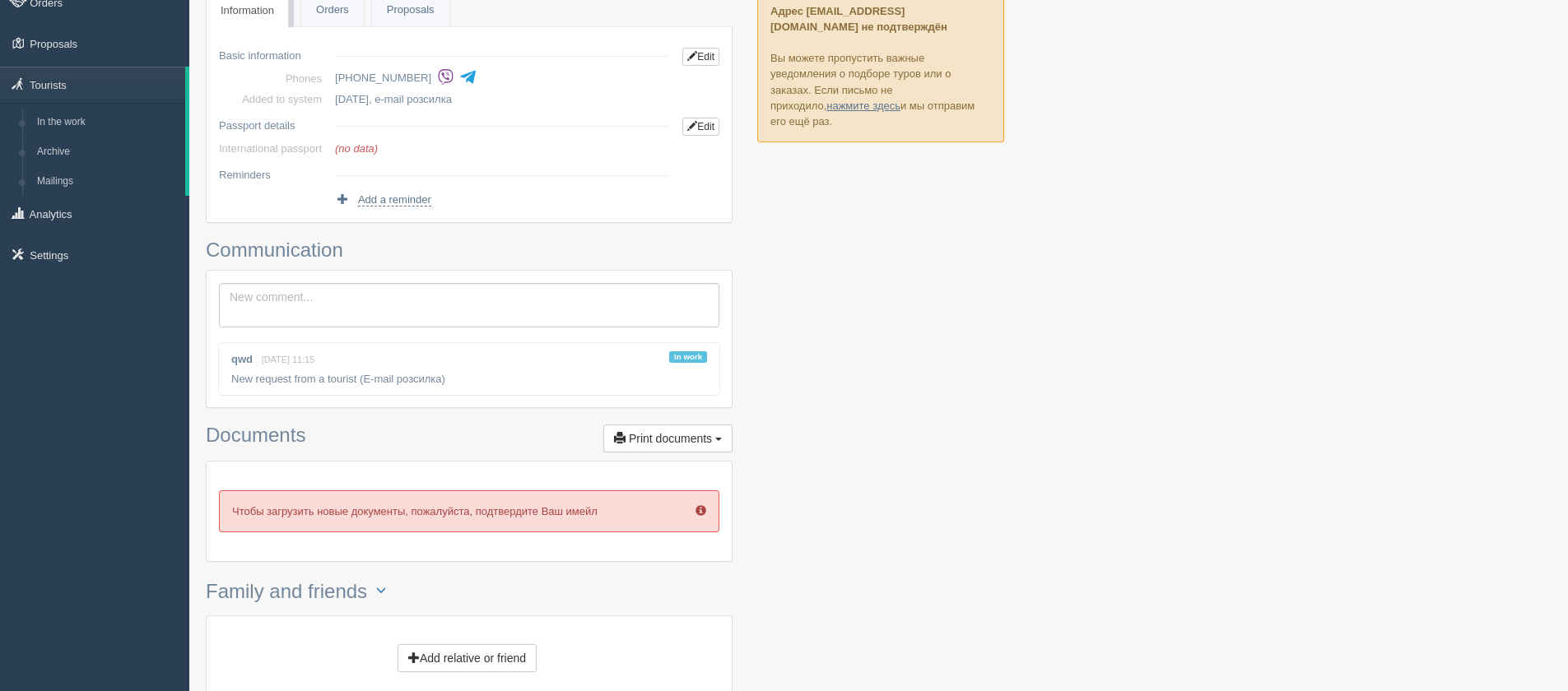
scroll to position [104, 0]
click at [329, 12] on link "Orders" at bounding box center [332, 11] width 63 height 34
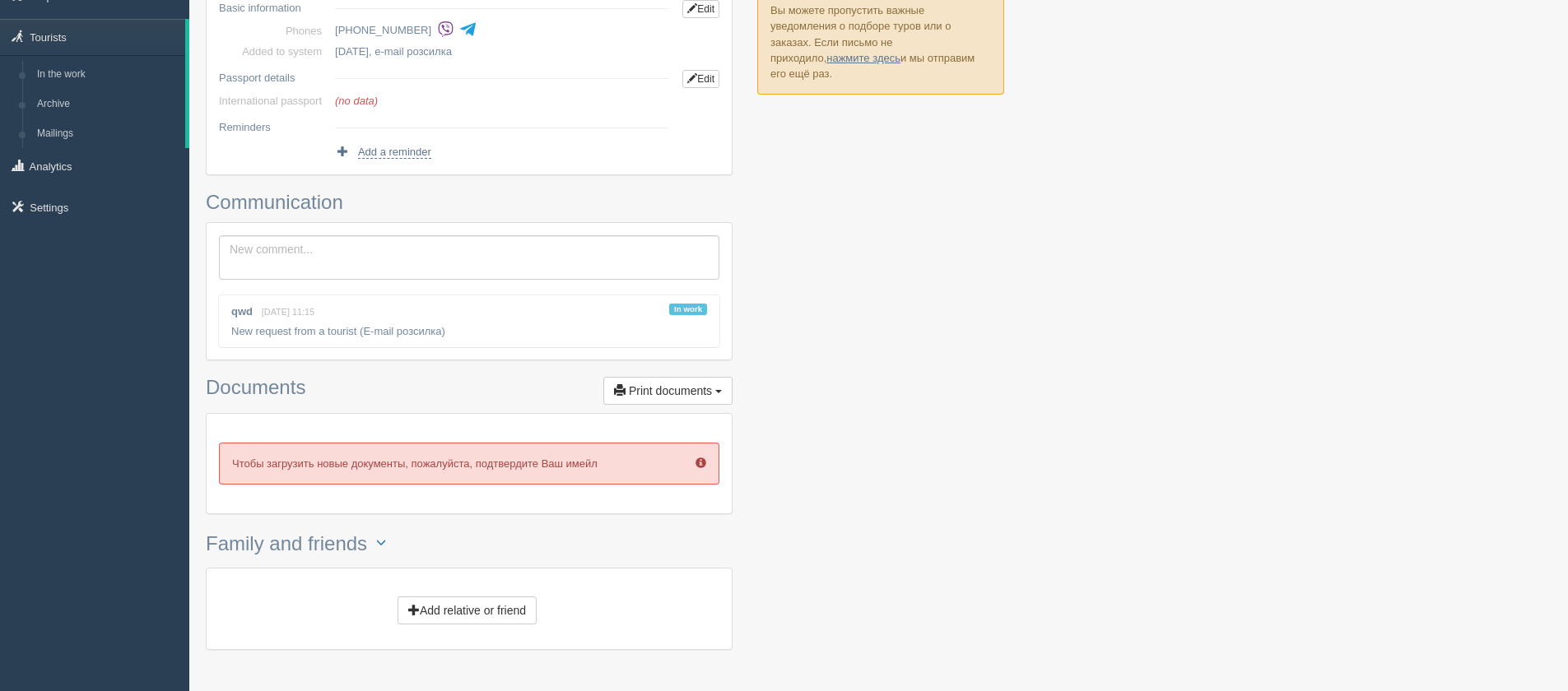
scroll to position [202, 0]
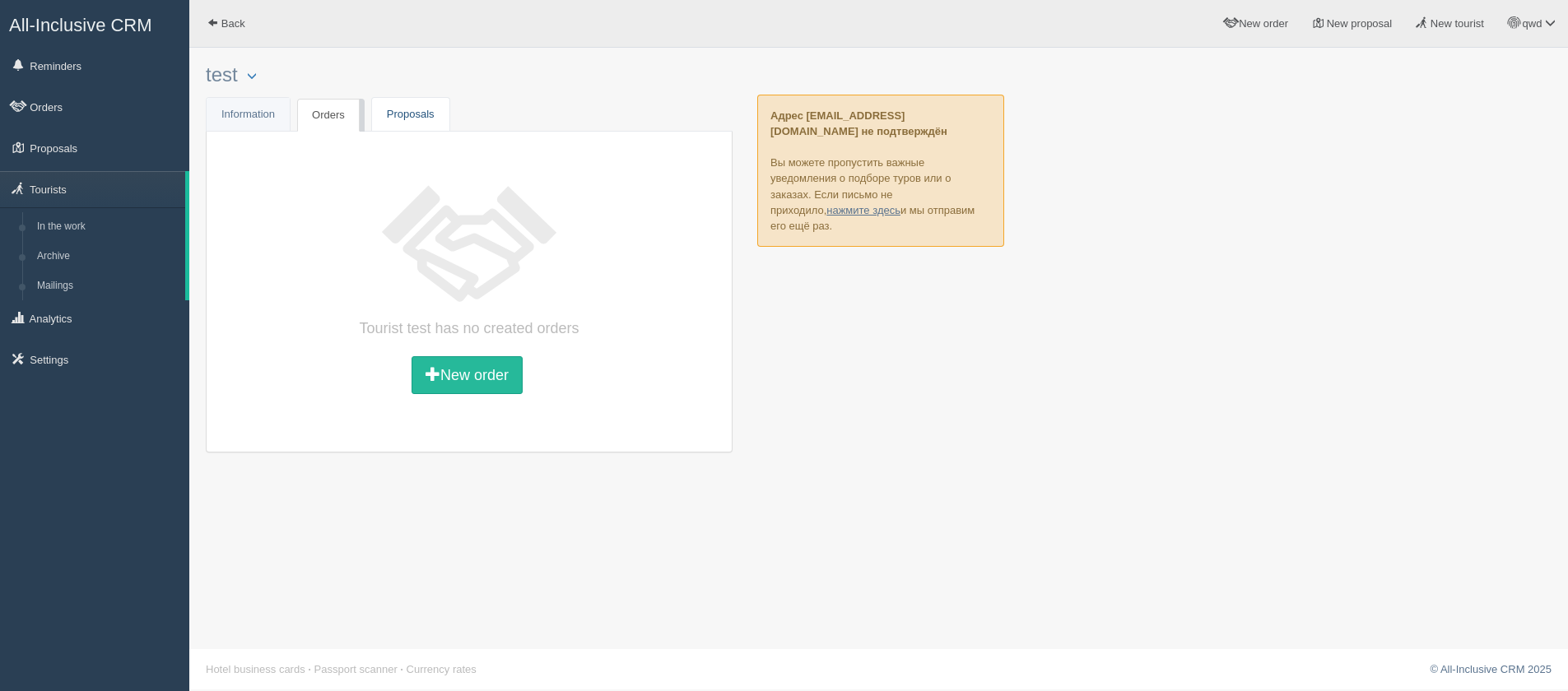
click at [393, 122] on link "Proposals" at bounding box center [410, 115] width 77 height 34
click at [251, 73] on button "button" at bounding box center [251, 76] width 28 height 20
click at [1029, 467] on div at bounding box center [879, 262] width 1346 height 413
click at [462, 369] on button "New proposal" at bounding box center [466, 374] width 133 height 38
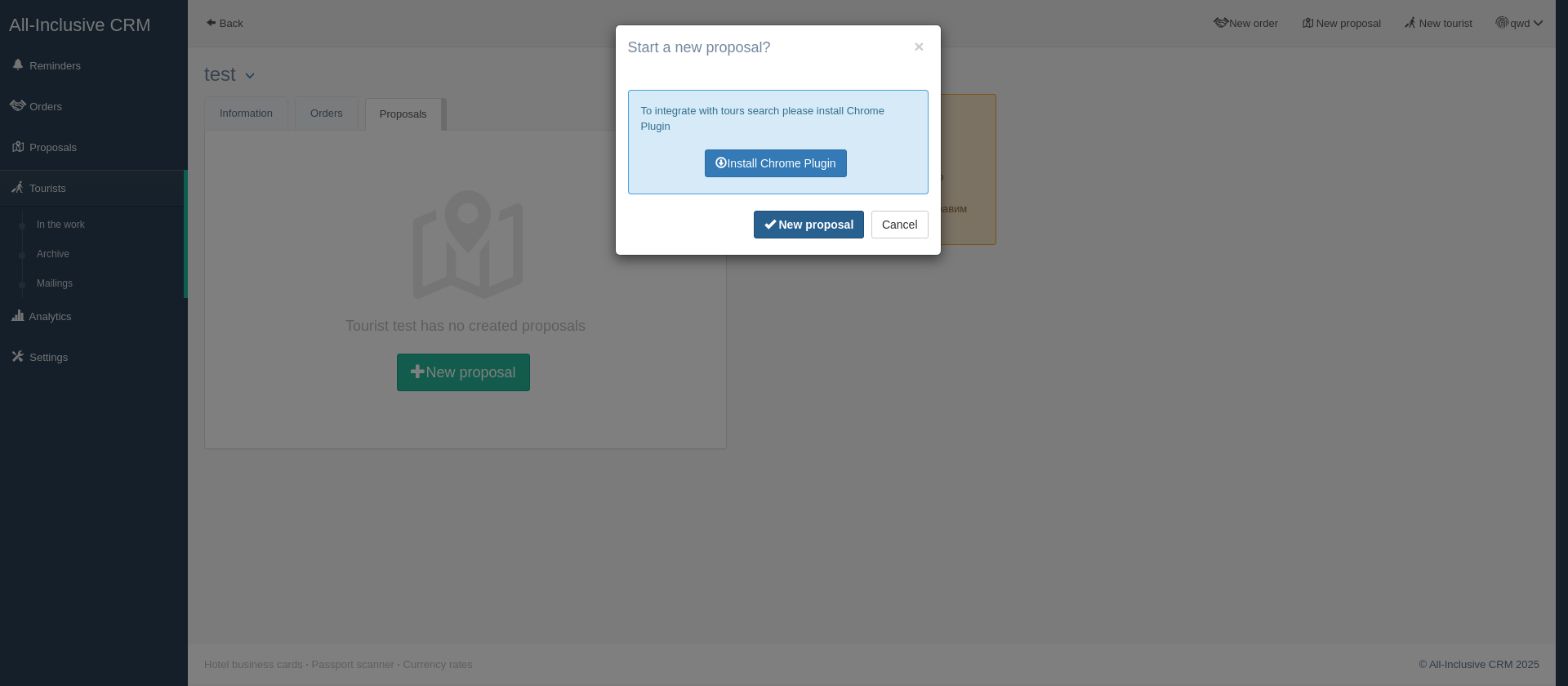
click at [805, 225] on b "New proposal" at bounding box center [816, 225] width 75 height 13
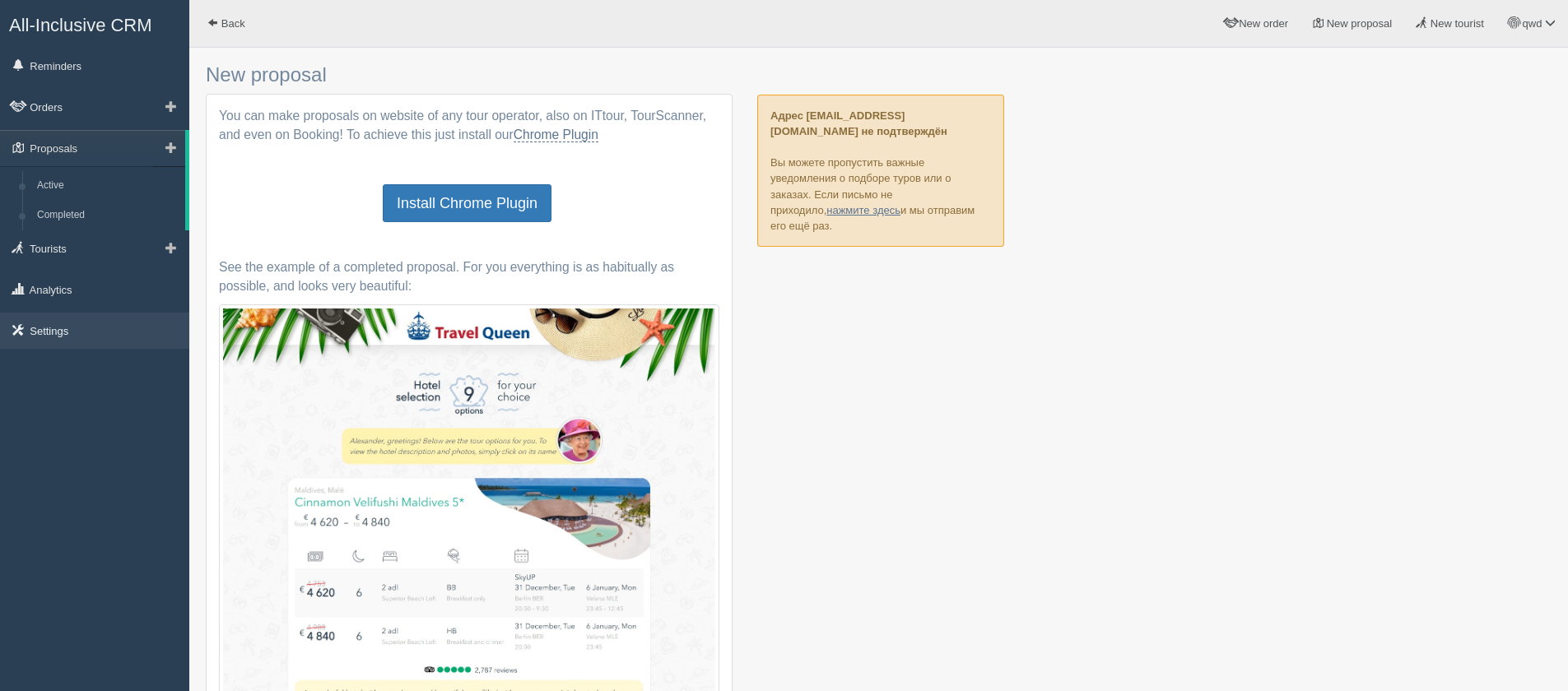
click at [86, 335] on link "Settings" at bounding box center [94, 331] width 190 height 37
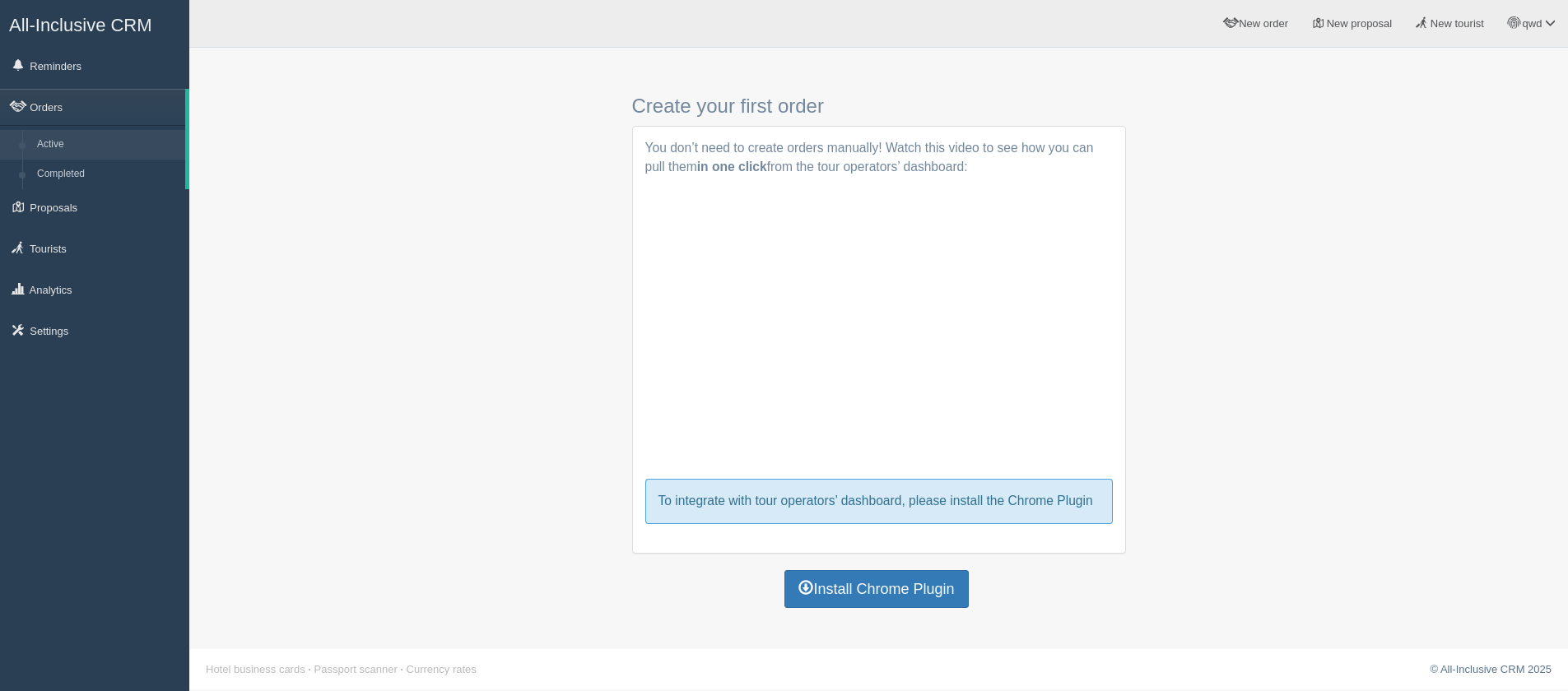
scroll to position [2, 0]
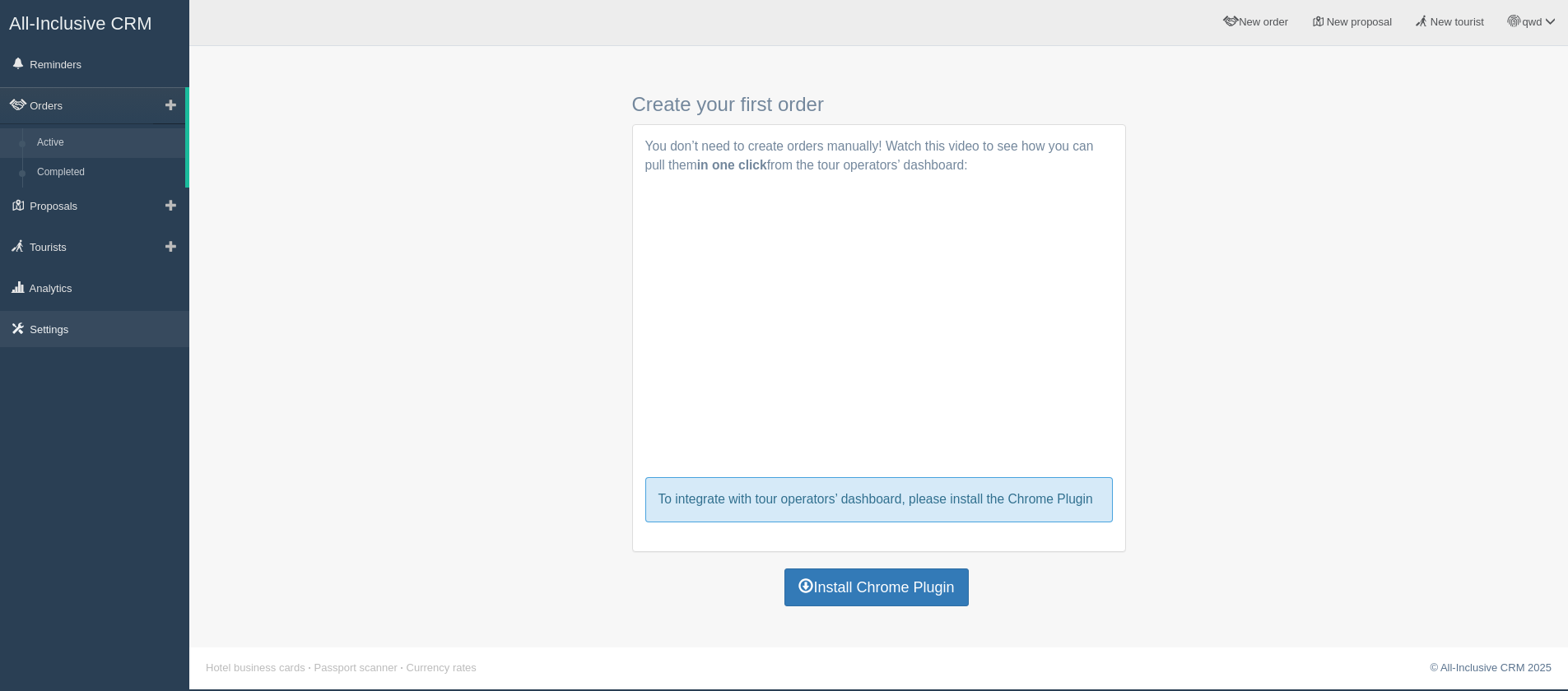
click at [39, 340] on link "Settings" at bounding box center [94, 329] width 190 height 37
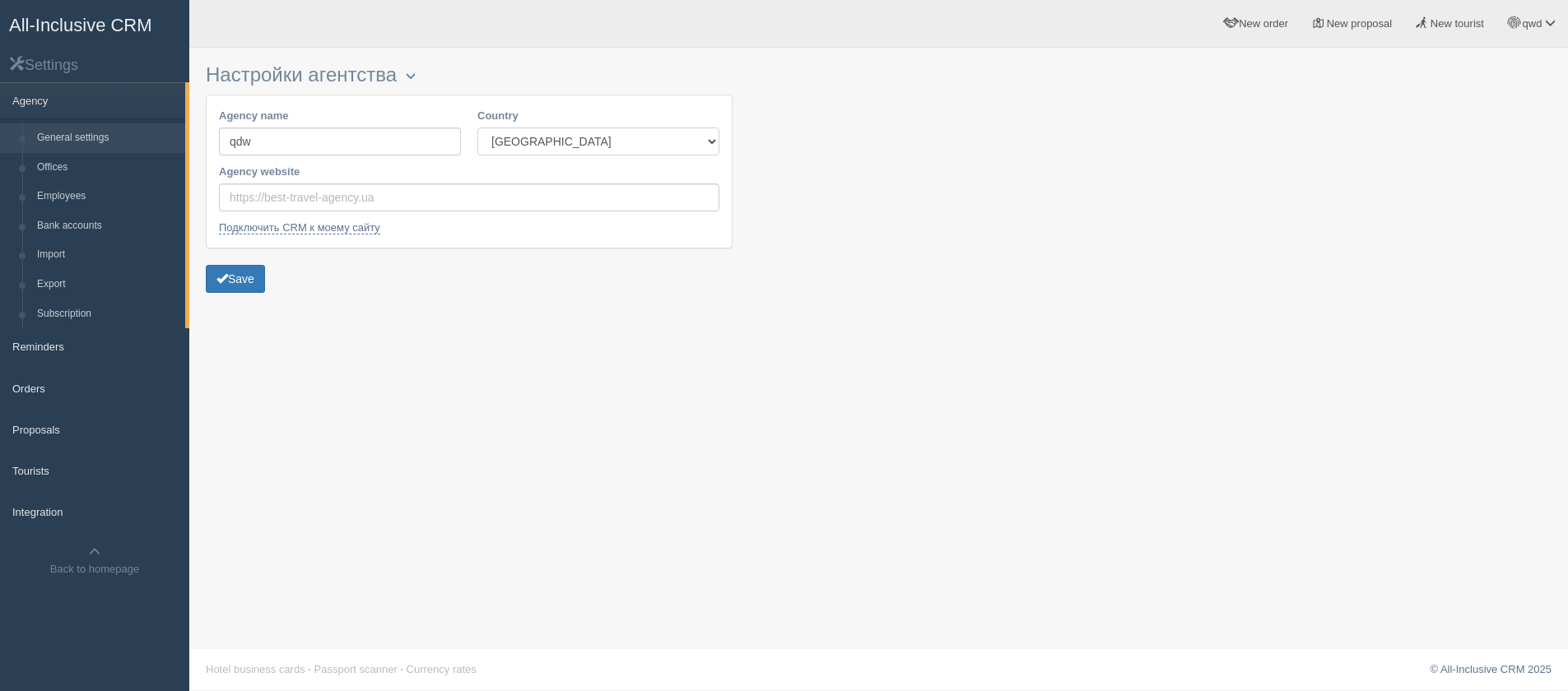
drag, startPoint x: 515, startPoint y: 150, endPoint x: 350, endPoint y: 346, distance: 256.2
click at [350, 361] on div "Настройки агентства Блокировка Agency name qdw Country Czech Republic Estonia K…" at bounding box center [879, 346] width 1378 height 691
click at [279, 188] on input "Agency website" at bounding box center [469, 197] width 501 height 28
click at [288, 200] on input "Agency website" at bounding box center [469, 197] width 501 height 28
click at [282, 192] on input "Agency website" at bounding box center [469, 197] width 501 height 28
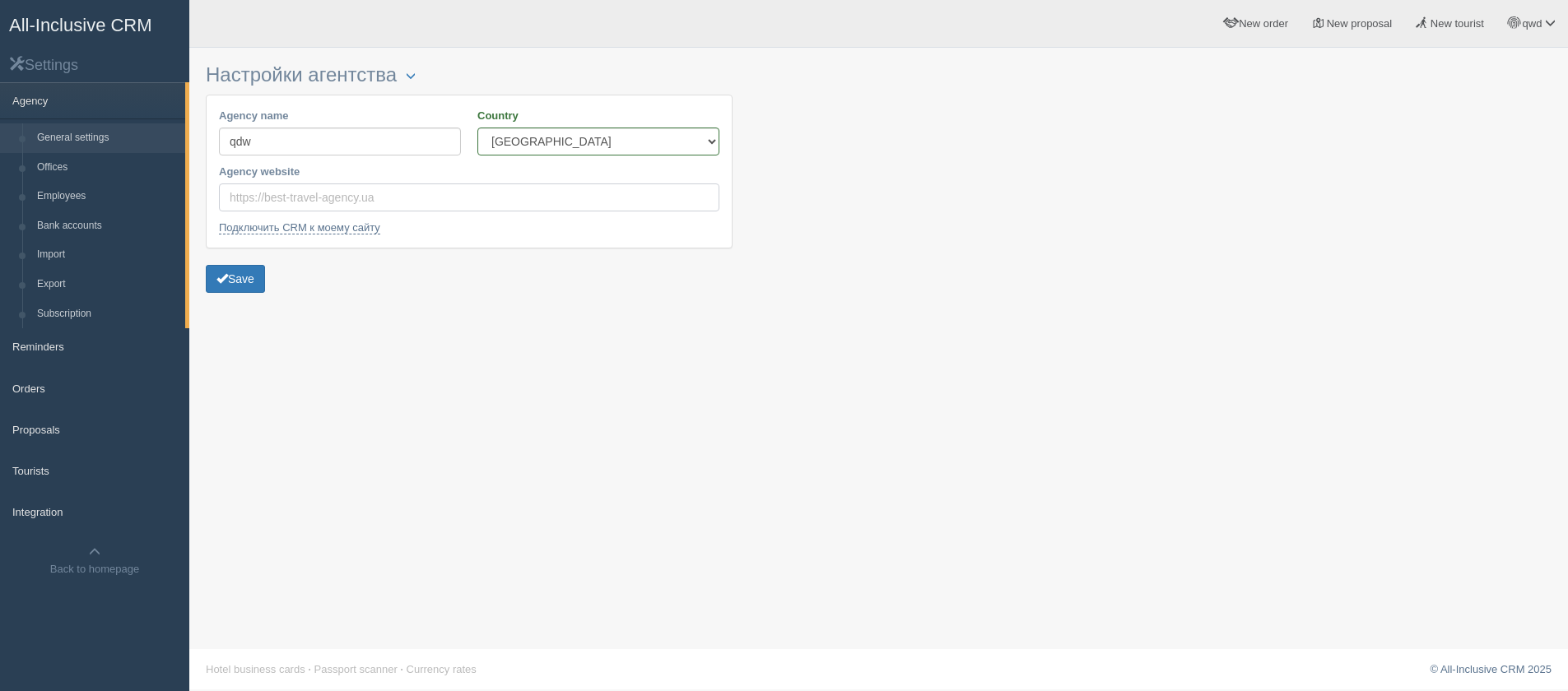
click at [309, 203] on input "Agency website" at bounding box center [469, 197] width 501 height 28
type input "http://goole.com"
click at [237, 283] on button "Save" at bounding box center [236, 278] width 60 height 28
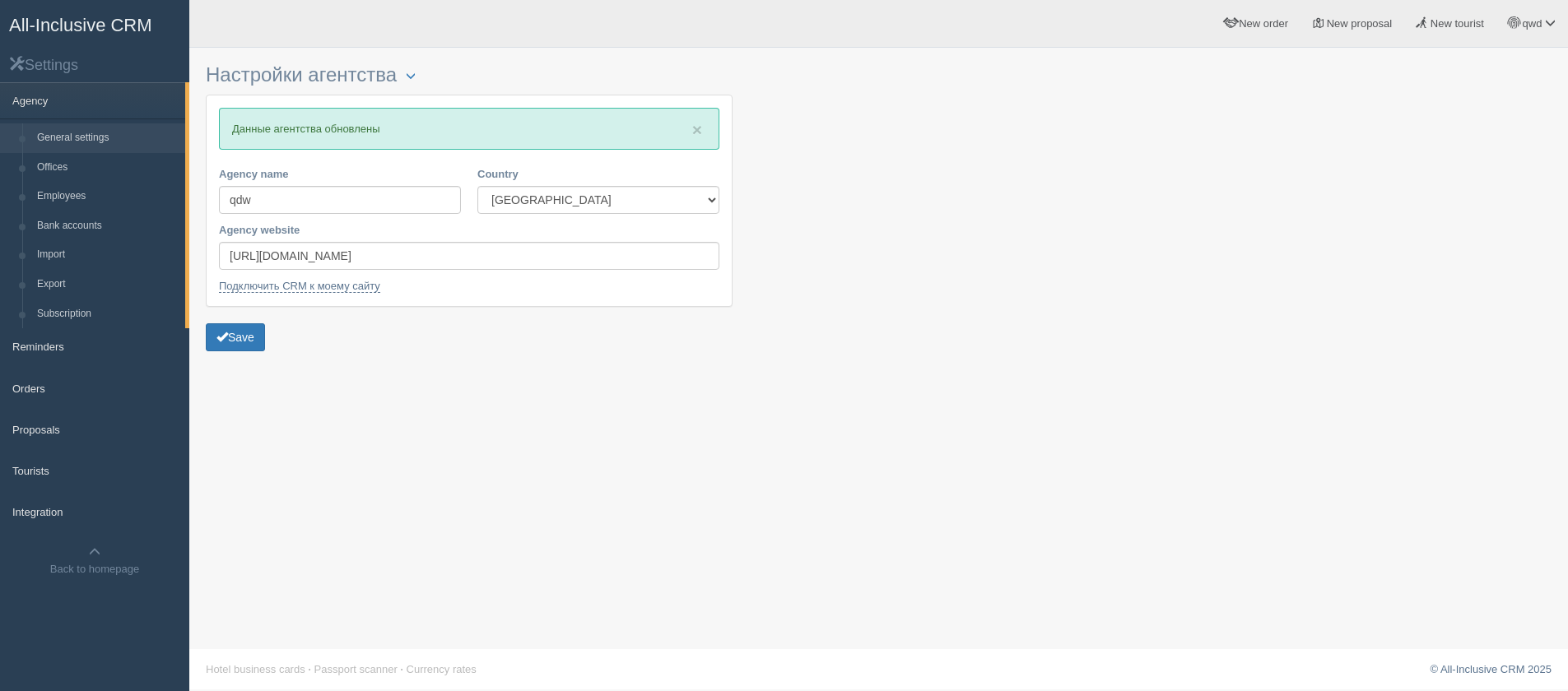
click at [710, 463] on div "Настройки агентства [GEOGRAPHIC_DATA] × Данные агентства обновлены Agency name …" at bounding box center [879, 346] width 1378 height 691
drag, startPoint x: 423, startPoint y: 466, endPoint x: 418, endPoint y: 440, distance: 26.5
click at [423, 465] on div "Настройки агентства Блокировка × Данные агентства обновлены Agency name qdw Cou…" at bounding box center [879, 346] width 1378 height 691
click at [309, 286] on link "Подключить CRM к моему сайту" at bounding box center [299, 287] width 162 height 13
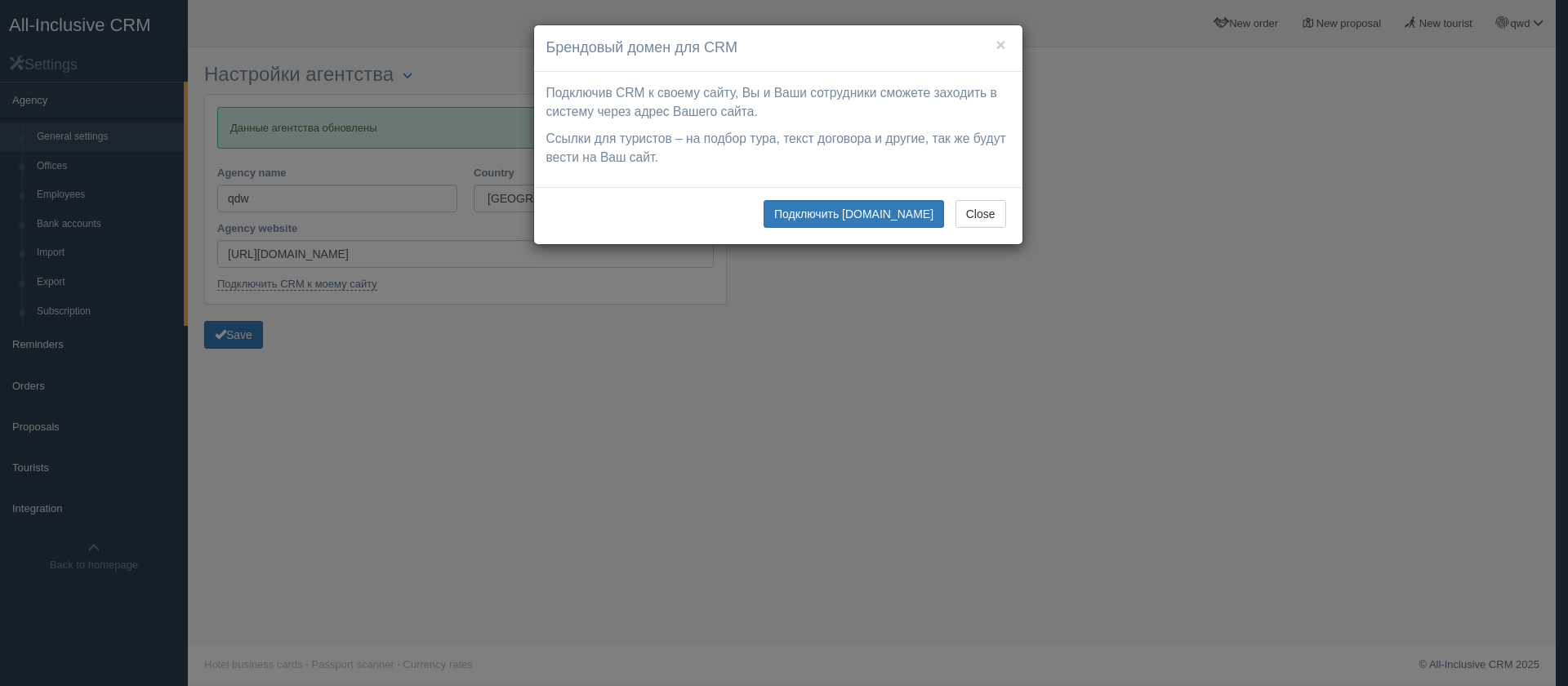
click at [596, 82] on div "Подключив CRM к своему сайту, Вы и Ваши сотрудники сможете заходить в систему ч…" at bounding box center [778, 129] width 488 height 116
click at [901, 218] on button "Подключить goole.com" at bounding box center [853, 213] width 181 height 28
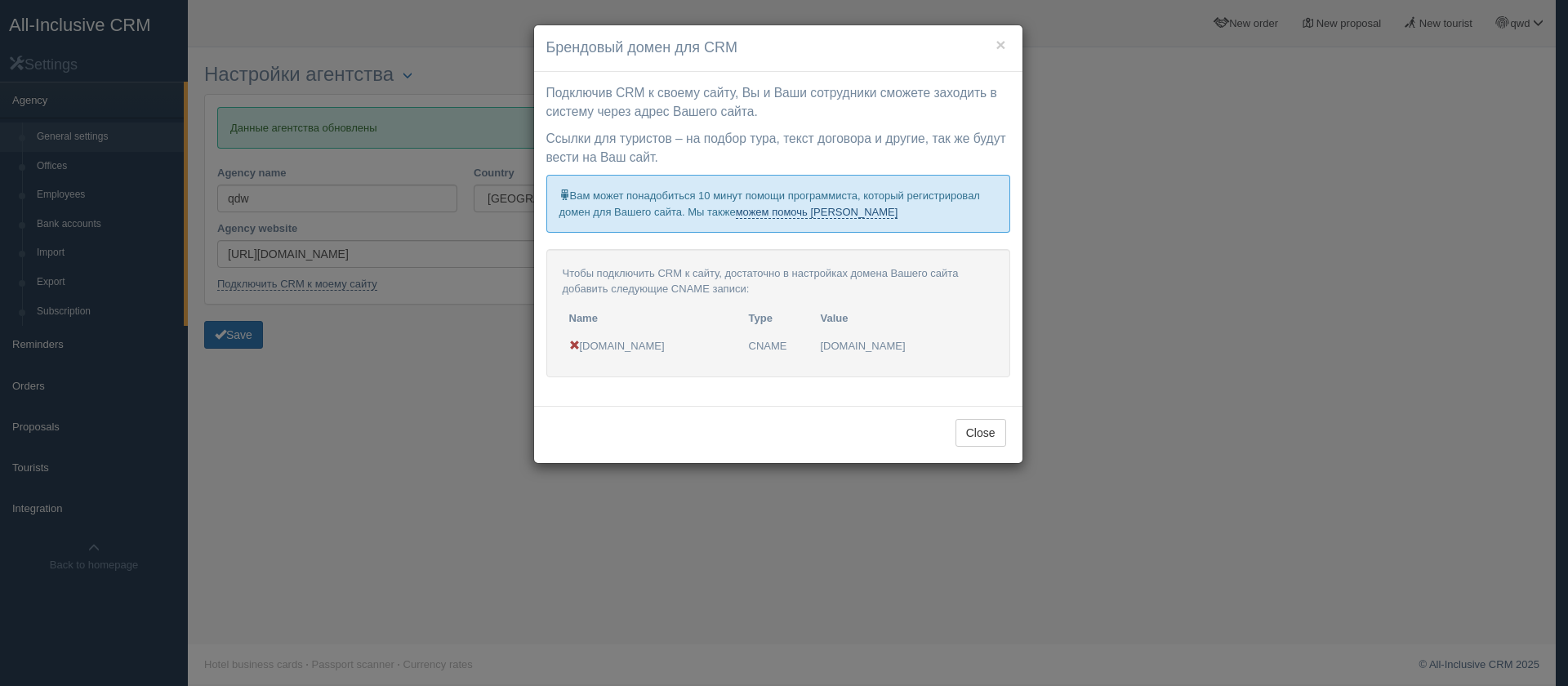
click at [783, 217] on link "можем помочь Вам" at bounding box center [817, 212] width 162 height 13
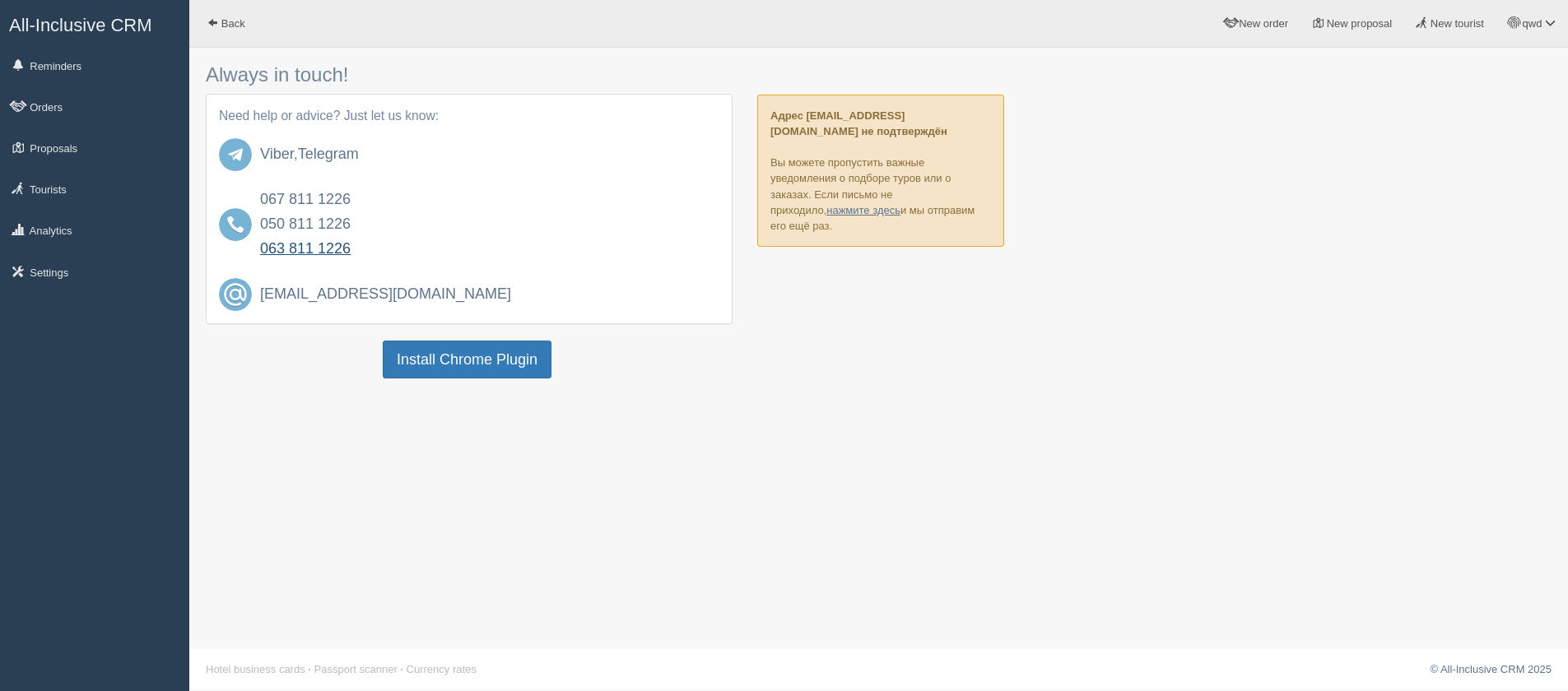
scroll to position [2, 0]
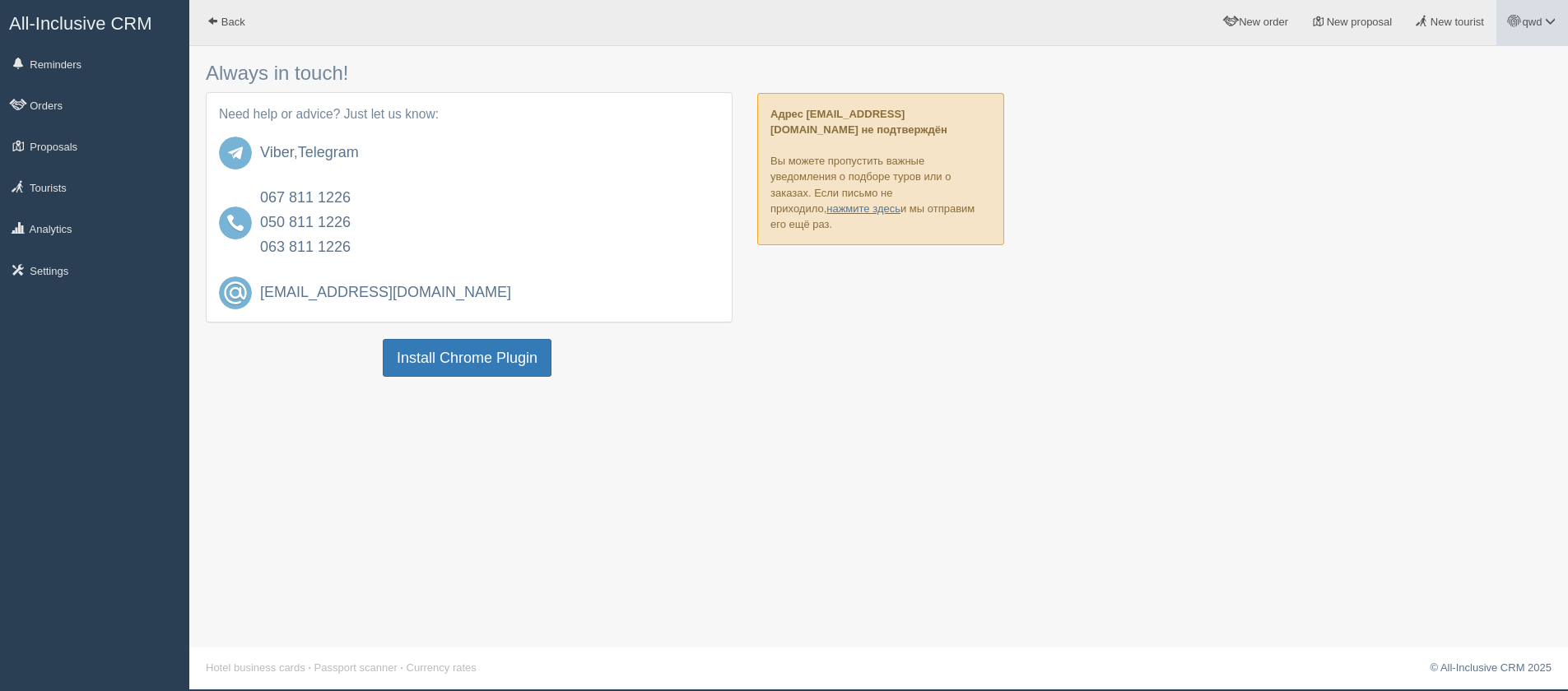
click at [1551, 18] on span at bounding box center [1550, 20] width 11 height 11
click at [1436, 66] on span "My profile" at bounding box center [1444, 71] width 46 height 13
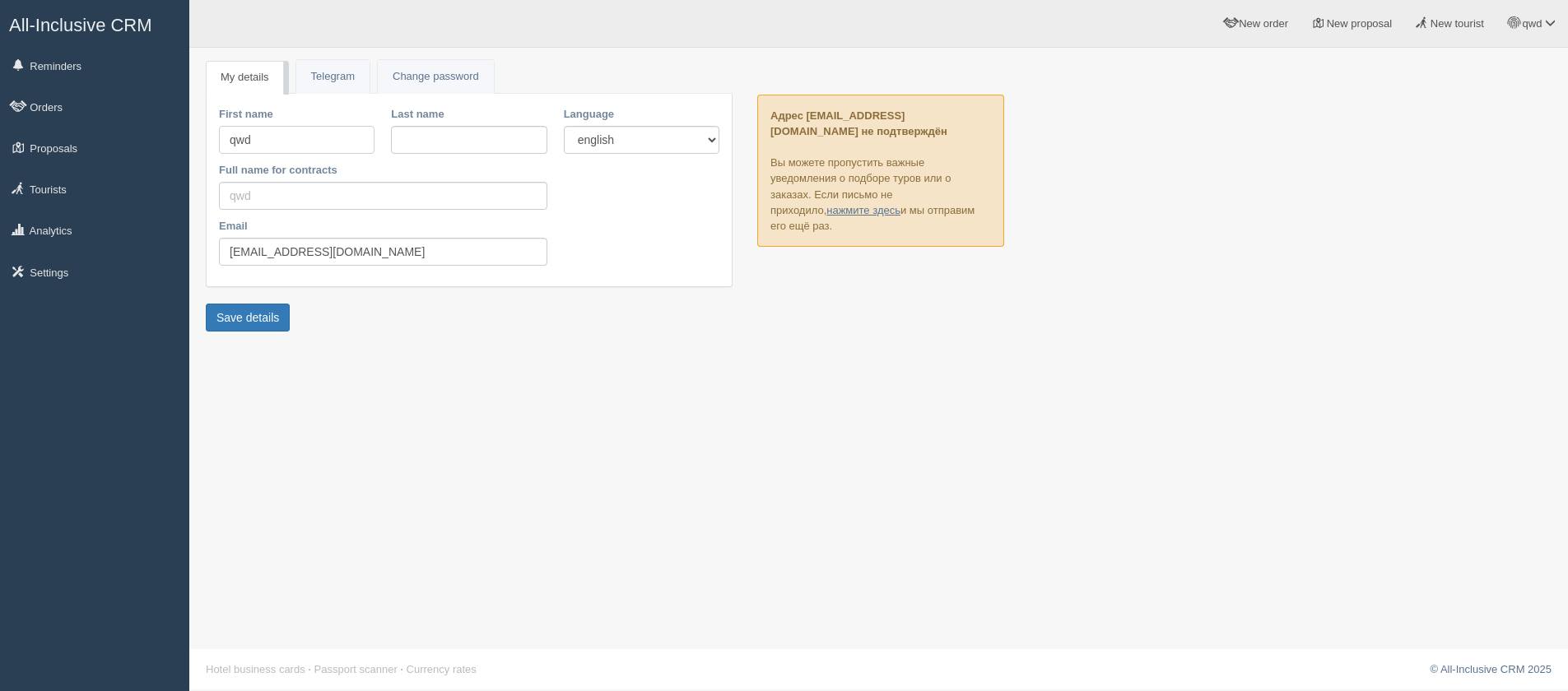
click at [296, 147] on input "qwd" at bounding box center [296, 140] width 156 height 28
click at [410, 140] on input "Last name" at bounding box center [469, 140] width 156 height 28
click at [826, 209] on link "нажмите здесь" at bounding box center [862, 210] width 74 height 13
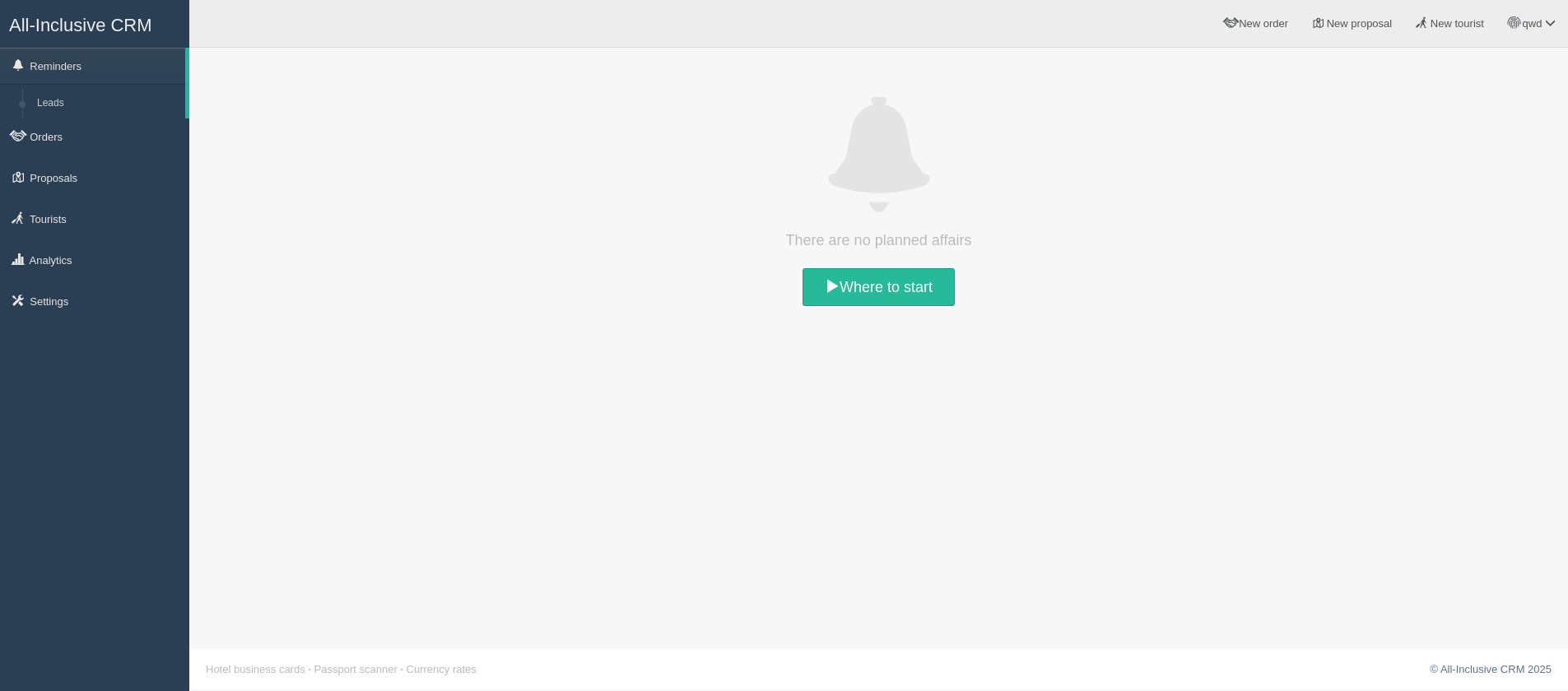
click at [728, 392] on div "There are no planned affairs Where to start" at bounding box center [879, 346] width 1378 height 691
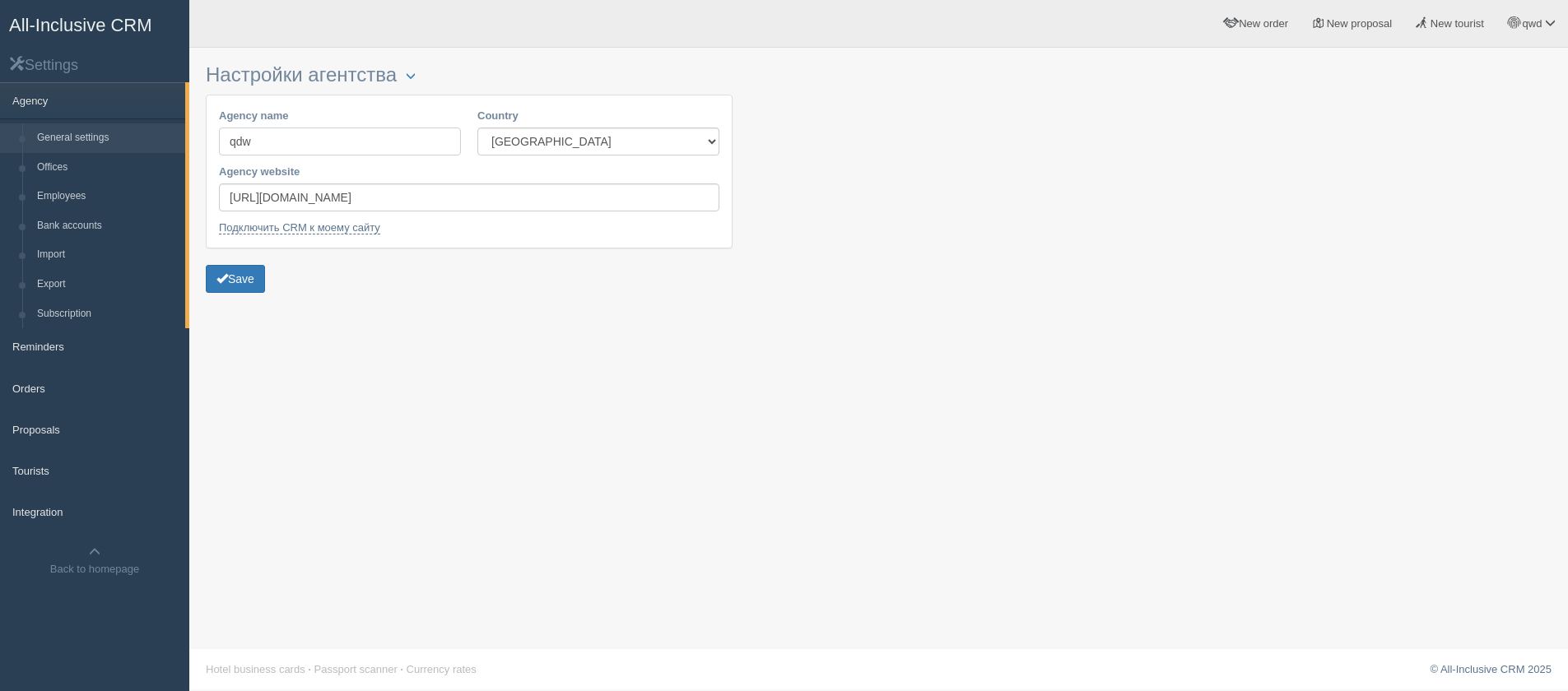
click at [304, 151] on input "qdw" at bounding box center [339, 141] width 242 height 28
click at [351, 74] on h3 "Настройки агентства Блокировка" at bounding box center [469, 75] width 527 height 22
click at [414, 71] on span "button" at bounding box center [410, 76] width 10 height 10
click at [456, 103] on link "Блокировка" at bounding box center [462, 102] width 130 height 27
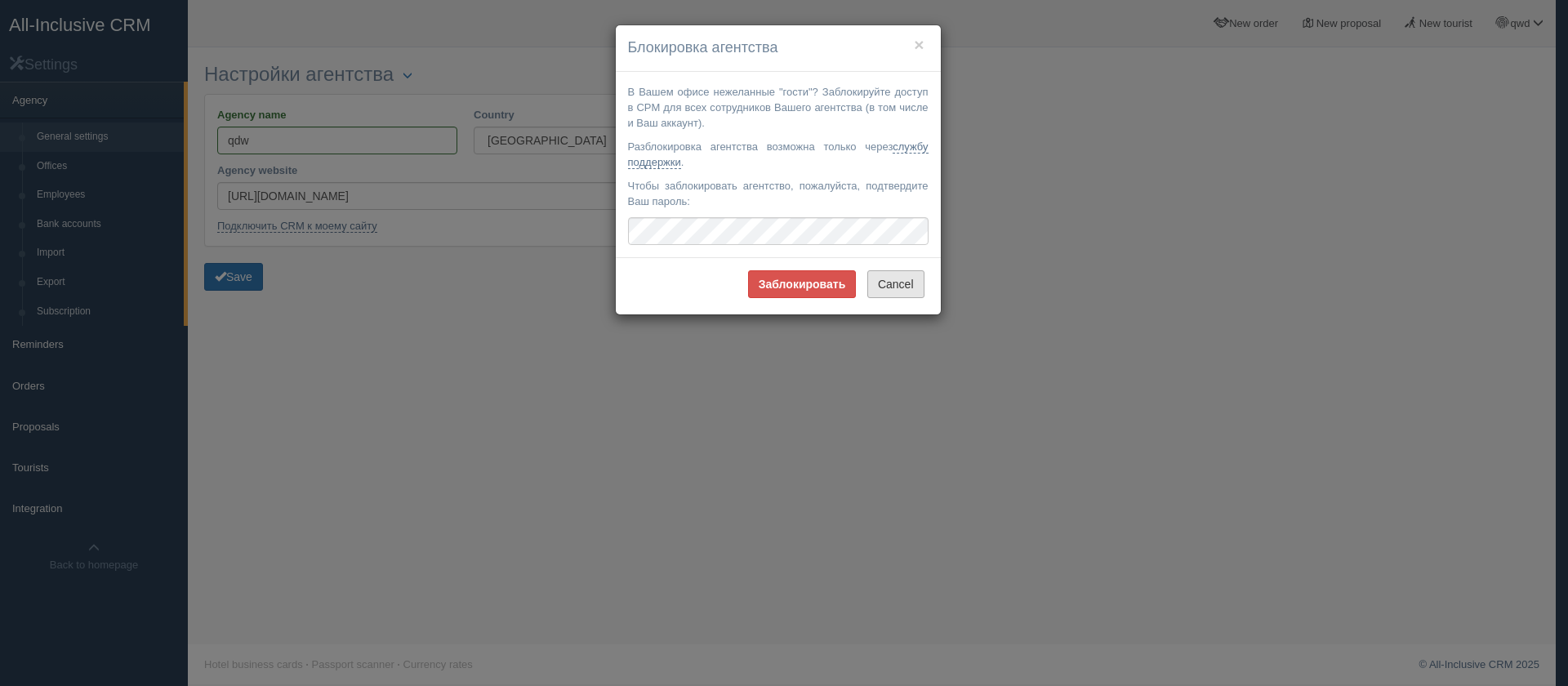
click at [898, 288] on button "Cancel" at bounding box center [896, 284] width 57 height 28
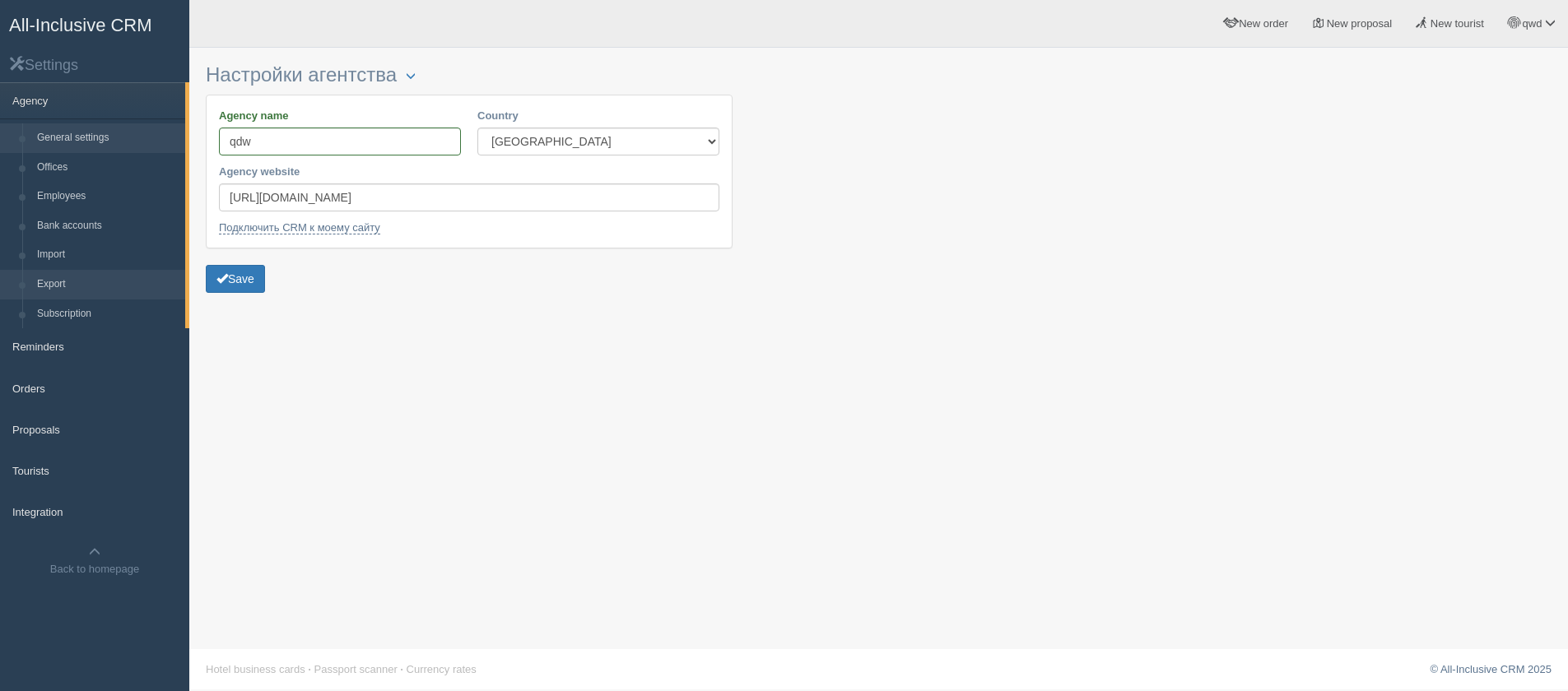
click at [61, 287] on link "Export" at bounding box center [108, 284] width 156 height 30
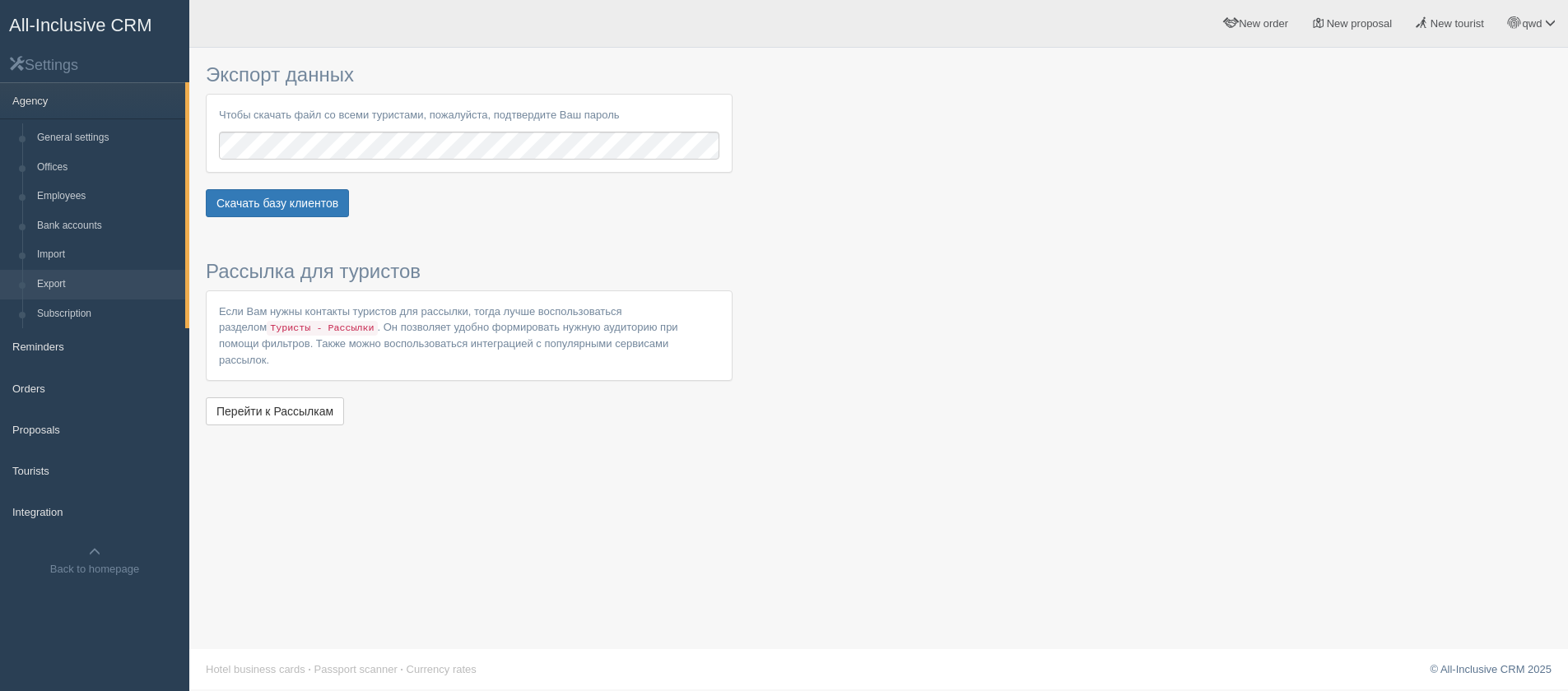
click at [943, 266] on div at bounding box center [879, 243] width 1346 height 373
click at [325, 207] on button "Скачать базу клиентов" at bounding box center [277, 203] width 143 height 28
click at [235, 211] on button "Скачать базу клиентов" at bounding box center [277, 203] width 143 height 28
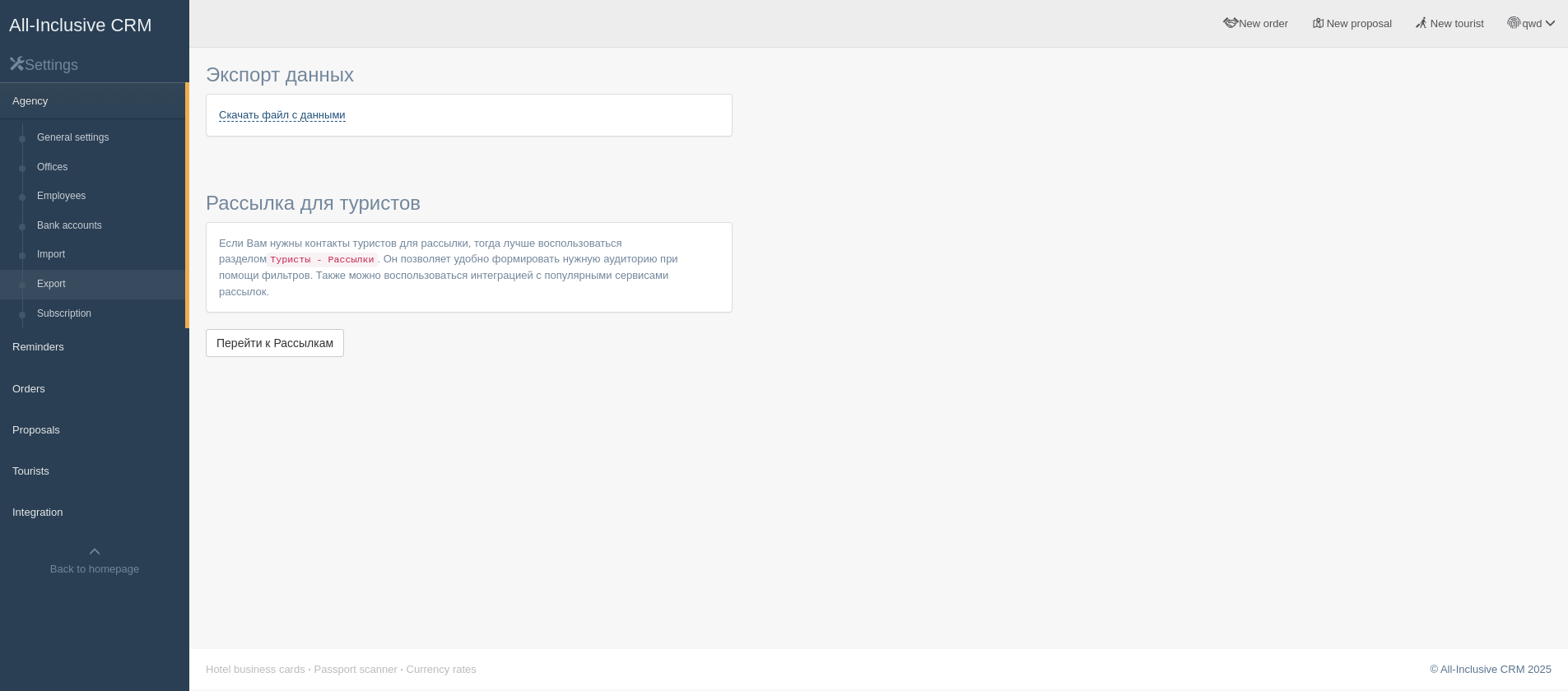
click at [289, 119] on link "Скачать файл с данными" at bounding box center [282, 115] width 127 height 13
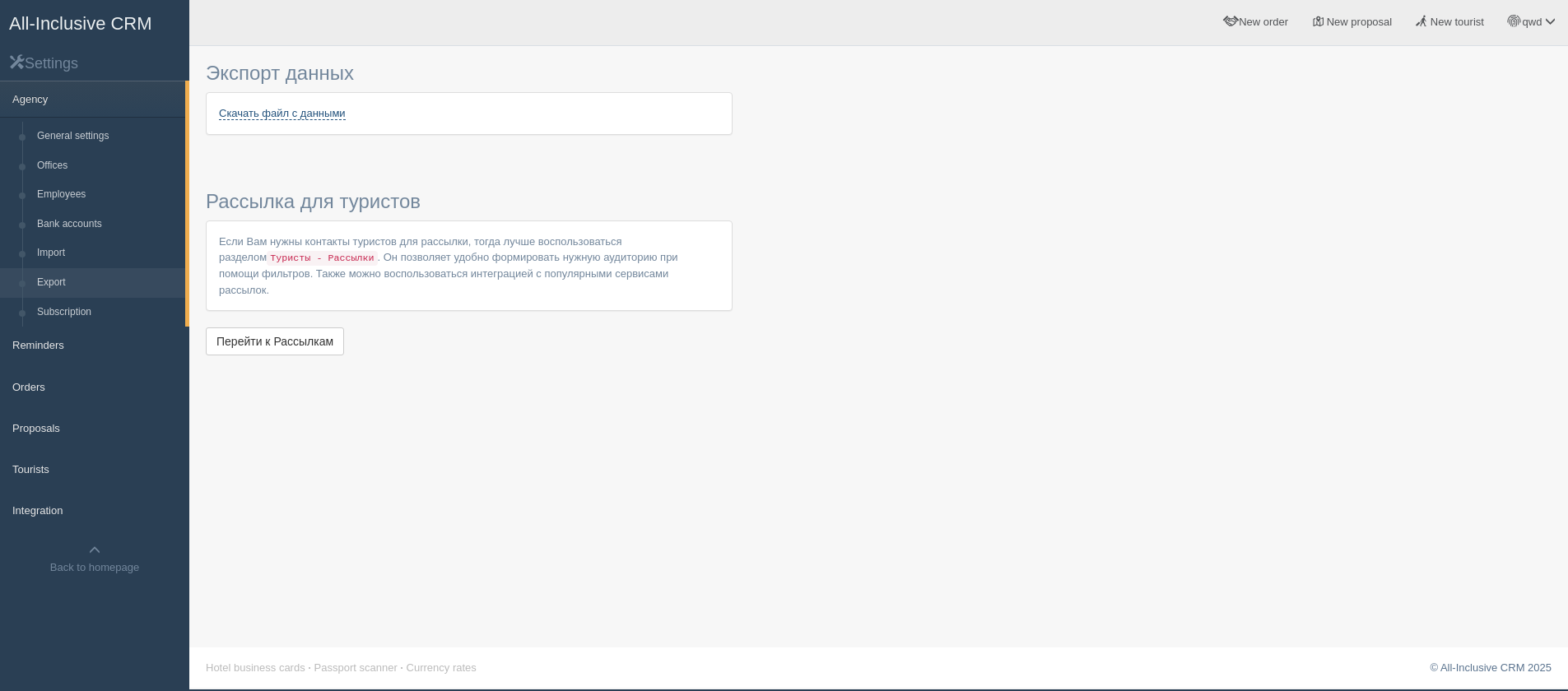
click at [282, 111] on link "Скачать файл с данными" at bounding box center [282, 114] width 127 height 13
drag, startPoint x: 297, startPoint y: 300, endPoint x: 296, endPoint y: 316, distance: 16.0
click at [296, 306] on div "Экспорт данных Скачать файл с данными Рассылка для туристов Если Вам нужны конт…" at bounding box center [469, 206] width 527 height 305
click at [289, 327] on link "Перейти к Рассылкам" at bounding box center [275, 341] width 139 height 28
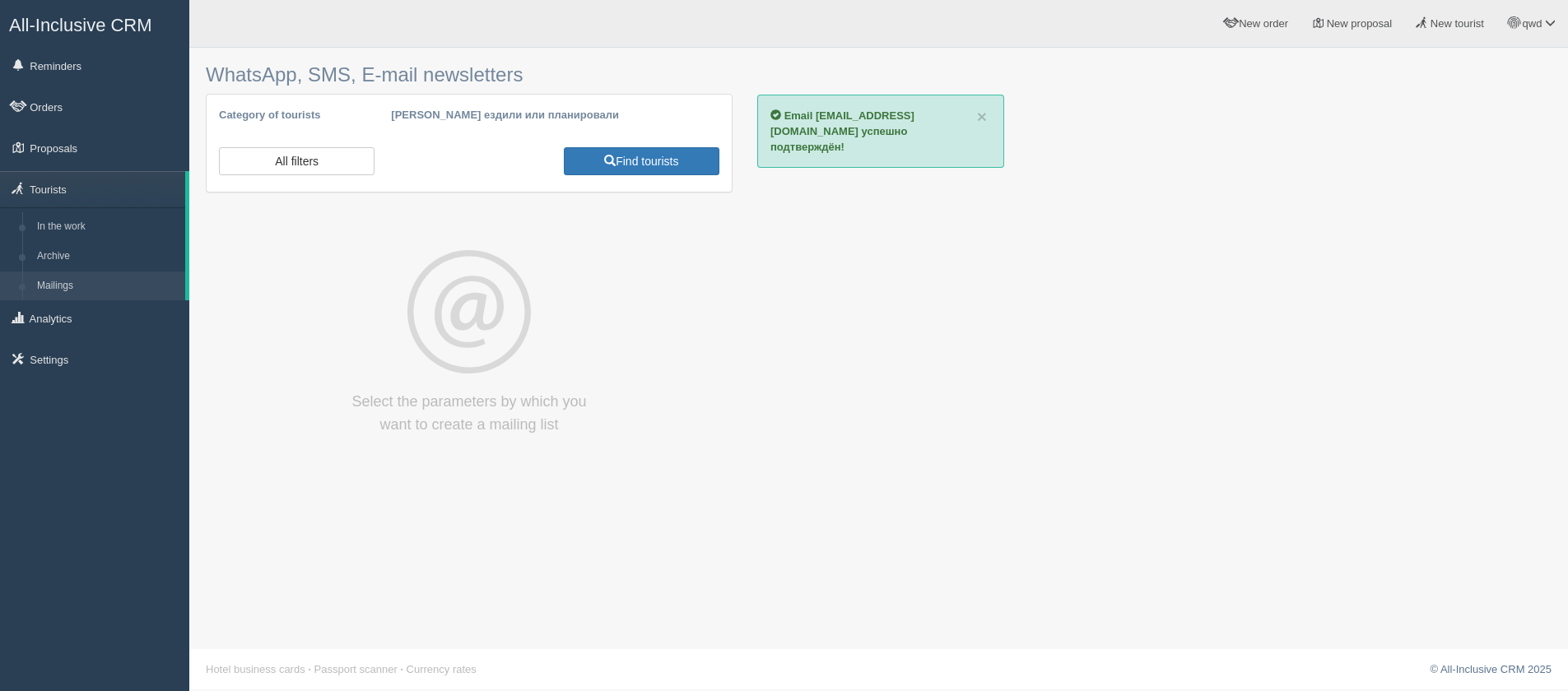
select select
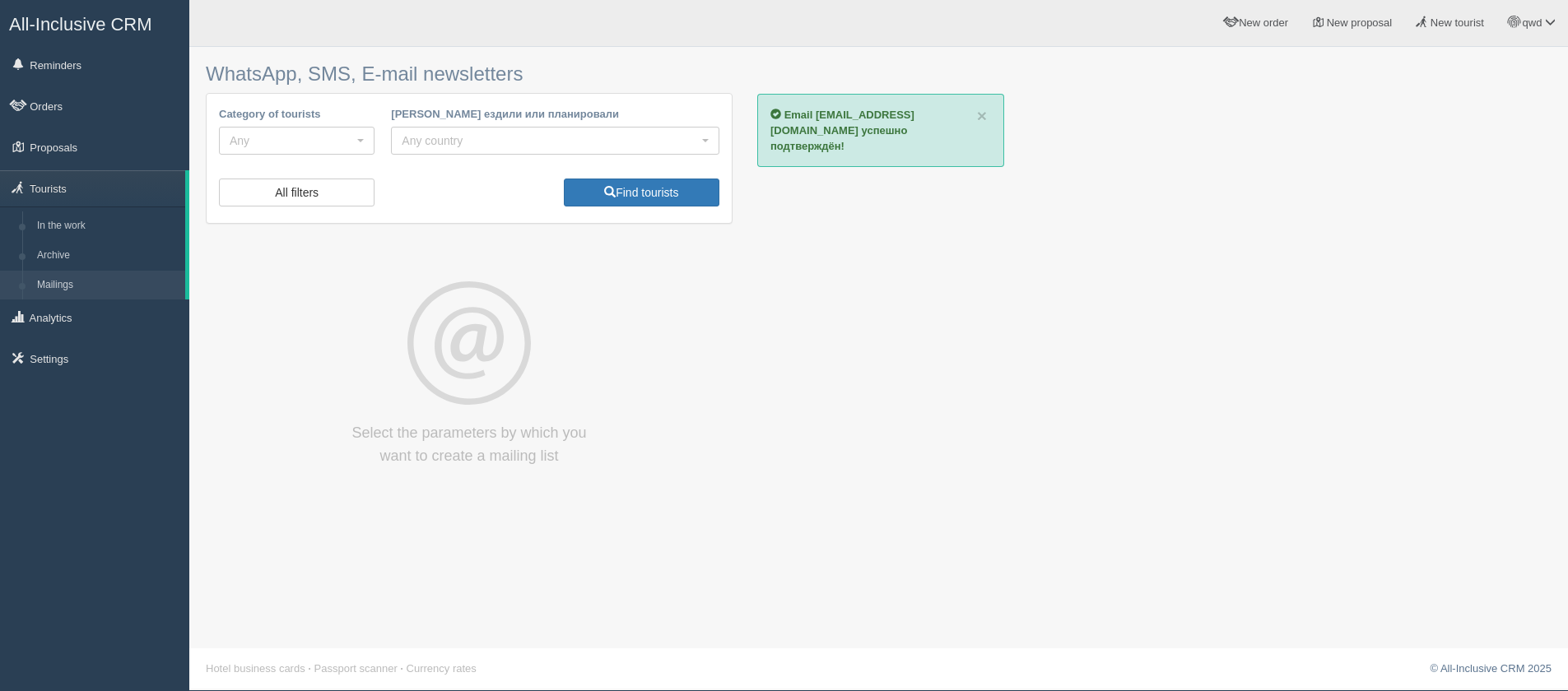
scroll to position [2, 0]
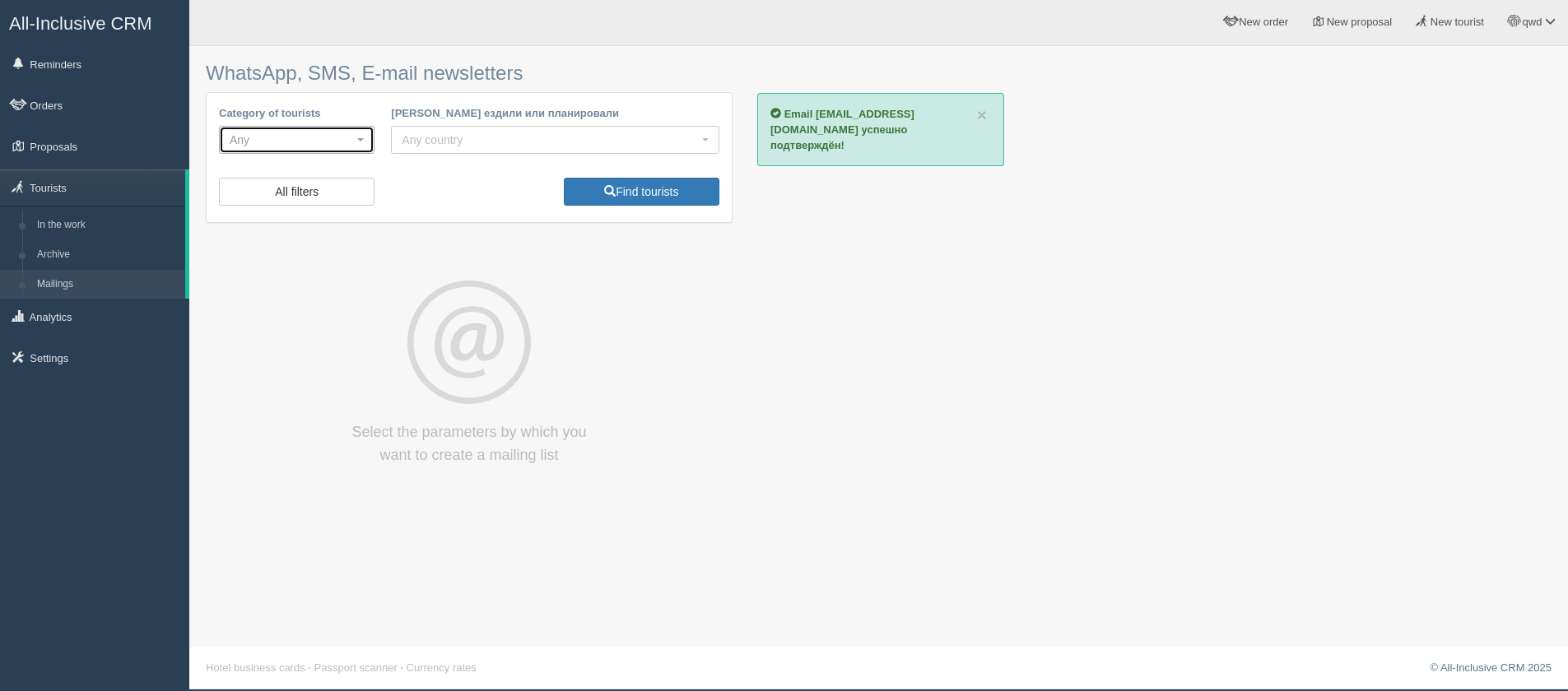
click at [292, 138] on span "Any" at bounding box center [292, 140] width 123 height 16
click at [496, 186] on div "All filters Find tourists" at bounding box center [469, 193] width 517 height 32
click at [482, 144] on span "Any country" at bounding box center [550, 140] width 296 height 16
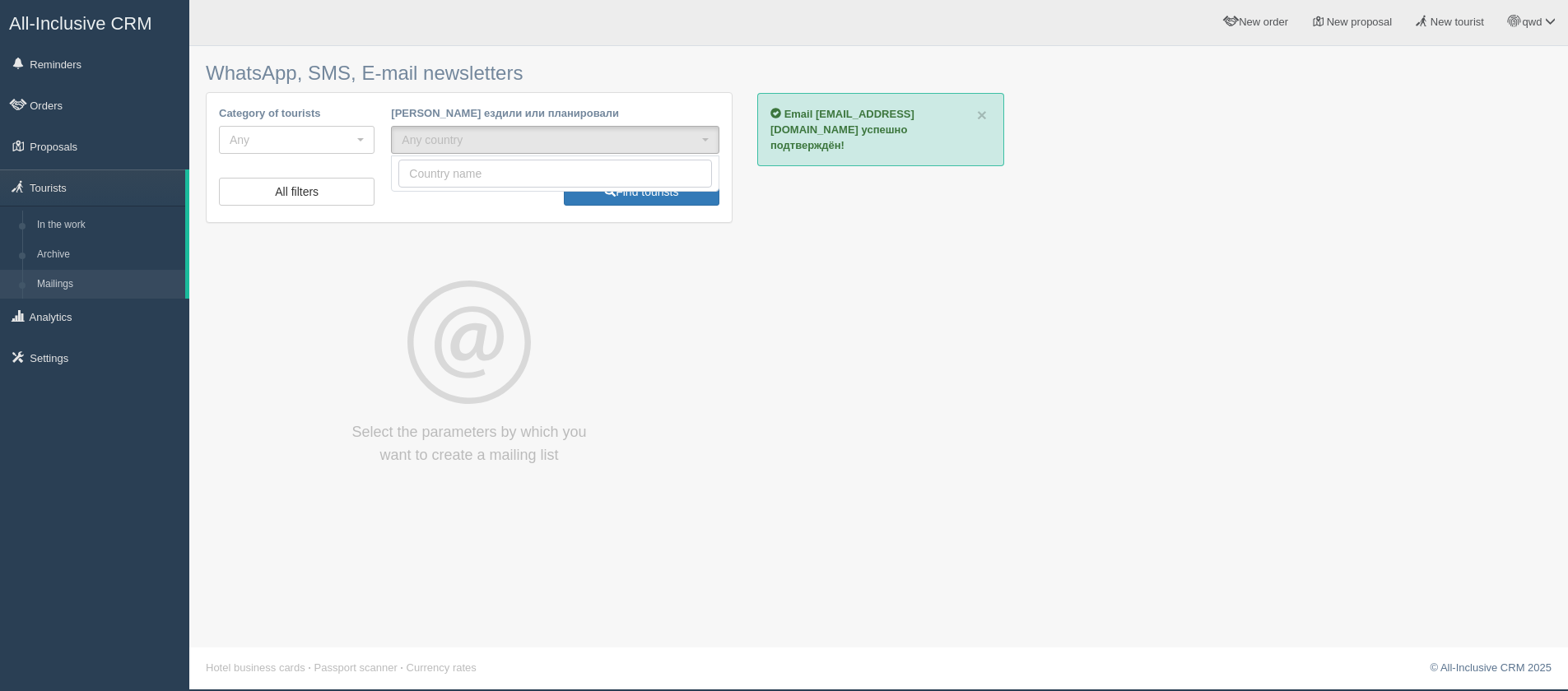
click at [441, 181] on input "Search" at bounding box center [555, 173] width 314 height 28
type input "qwd"
click at [652, 295] on div "Select the parameters by which you want to create a mailing list" at bounding box center [469, 373] width 527 height 186
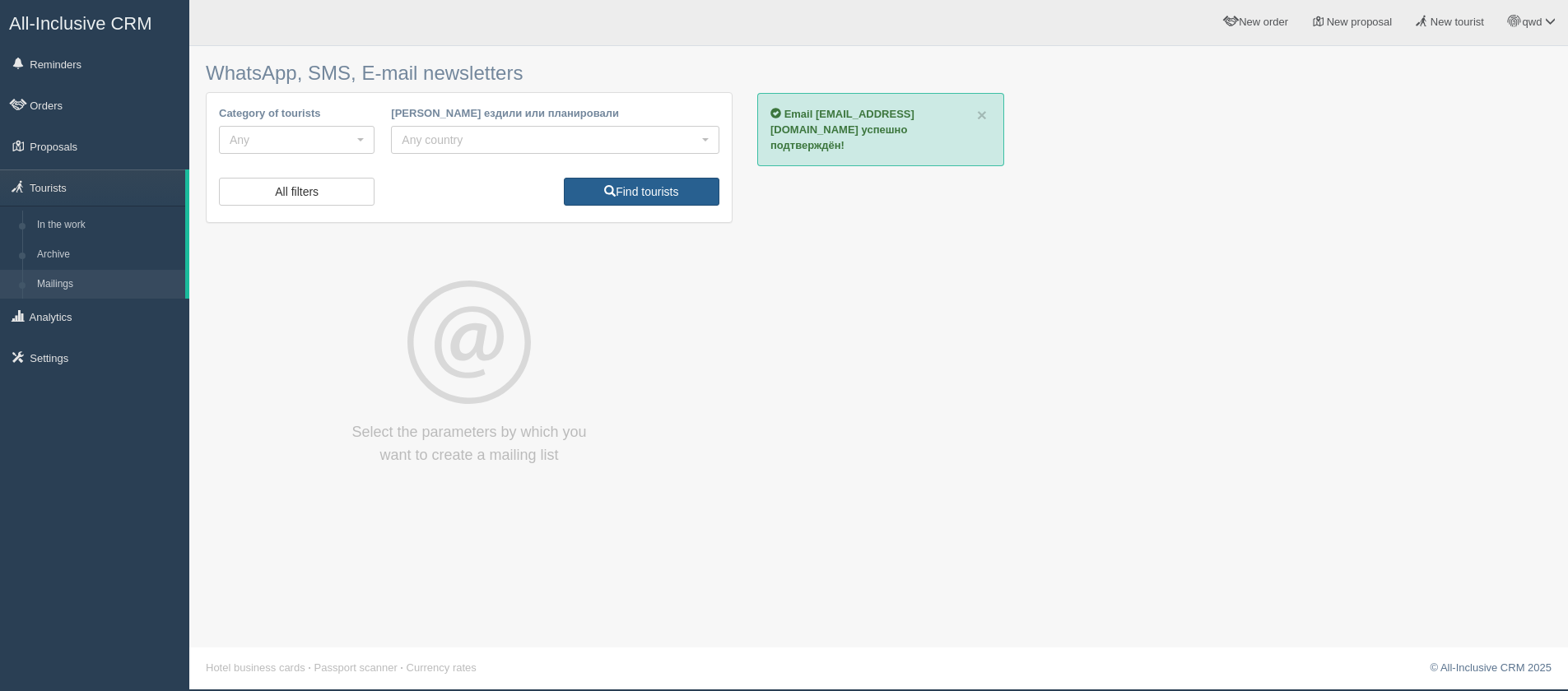
click at [620, 201] on button "Find tourists" at bounding box center [642, 192] width 156 height 28
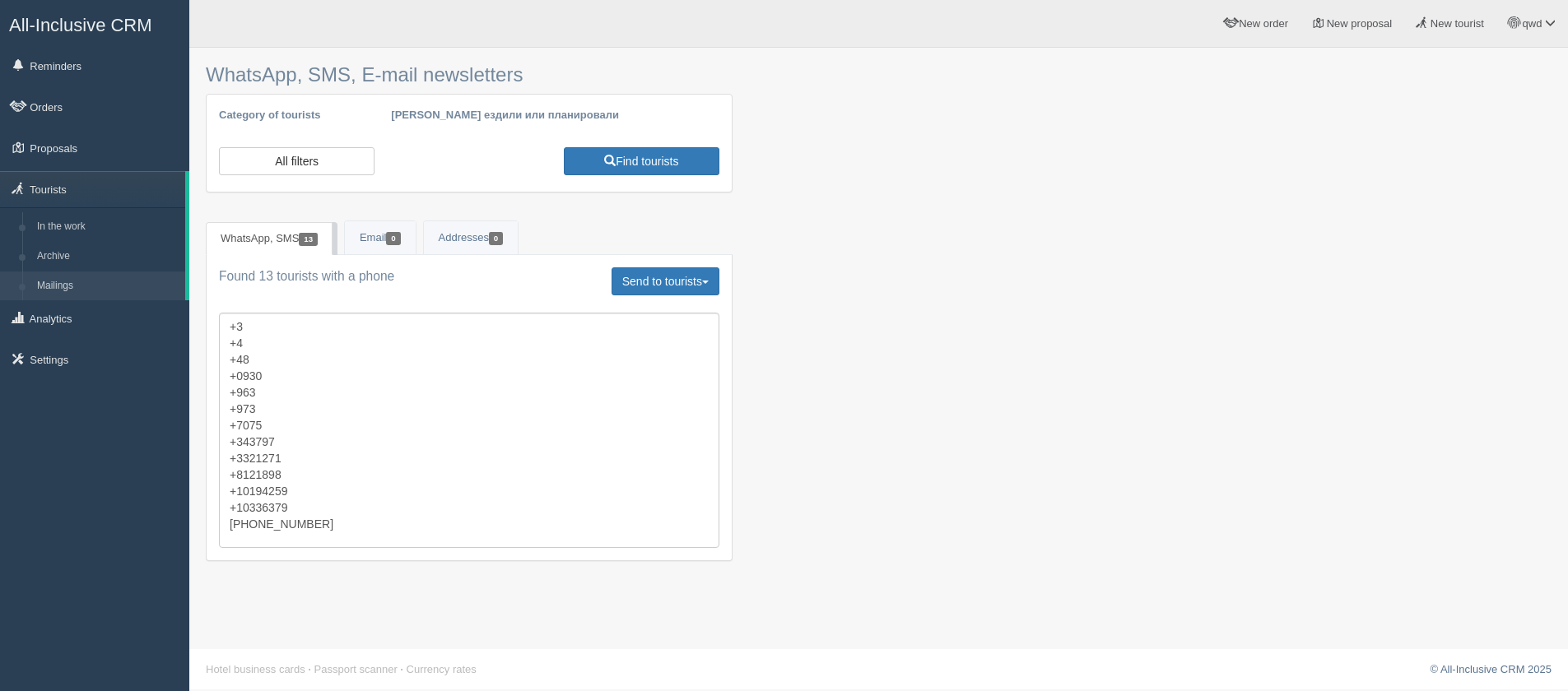
select select
click at [347, 397] on textarea "+3 +4 +48 +0930 +963 +973 +7075 +343797 +3321271 +8121898 +10194259 +10336379 +…" at bounding box center [469, 430] width 501 height 235
click at [267, 366] on textarea "+3 +4 +48 +0930 +963 +973 +7075 +343797 +3321271 +8121898 +10194259 +10336379 +…" at bounding box center [469, 430] width 501 height 235
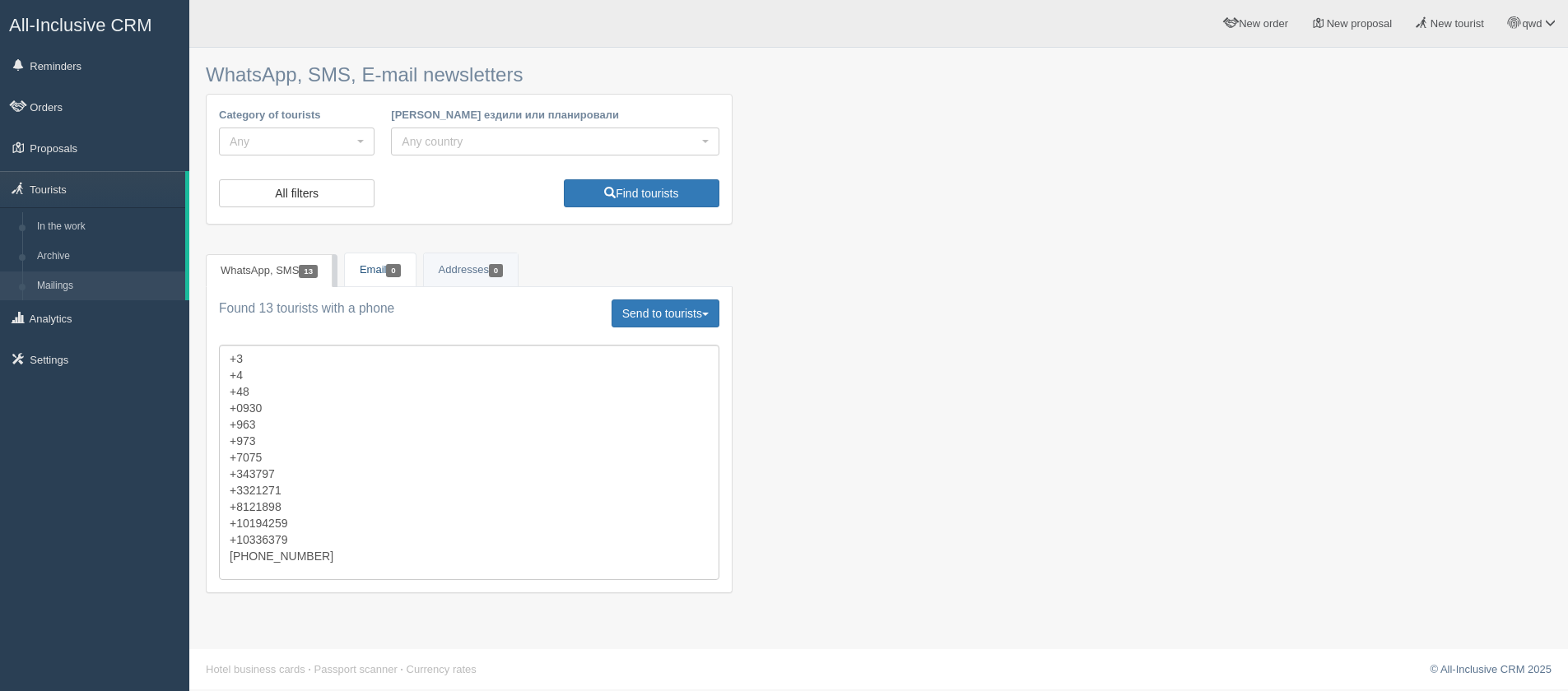
click at [366, 267] on link "Email 0" at bounding box center [380, 269] width 71 height 34
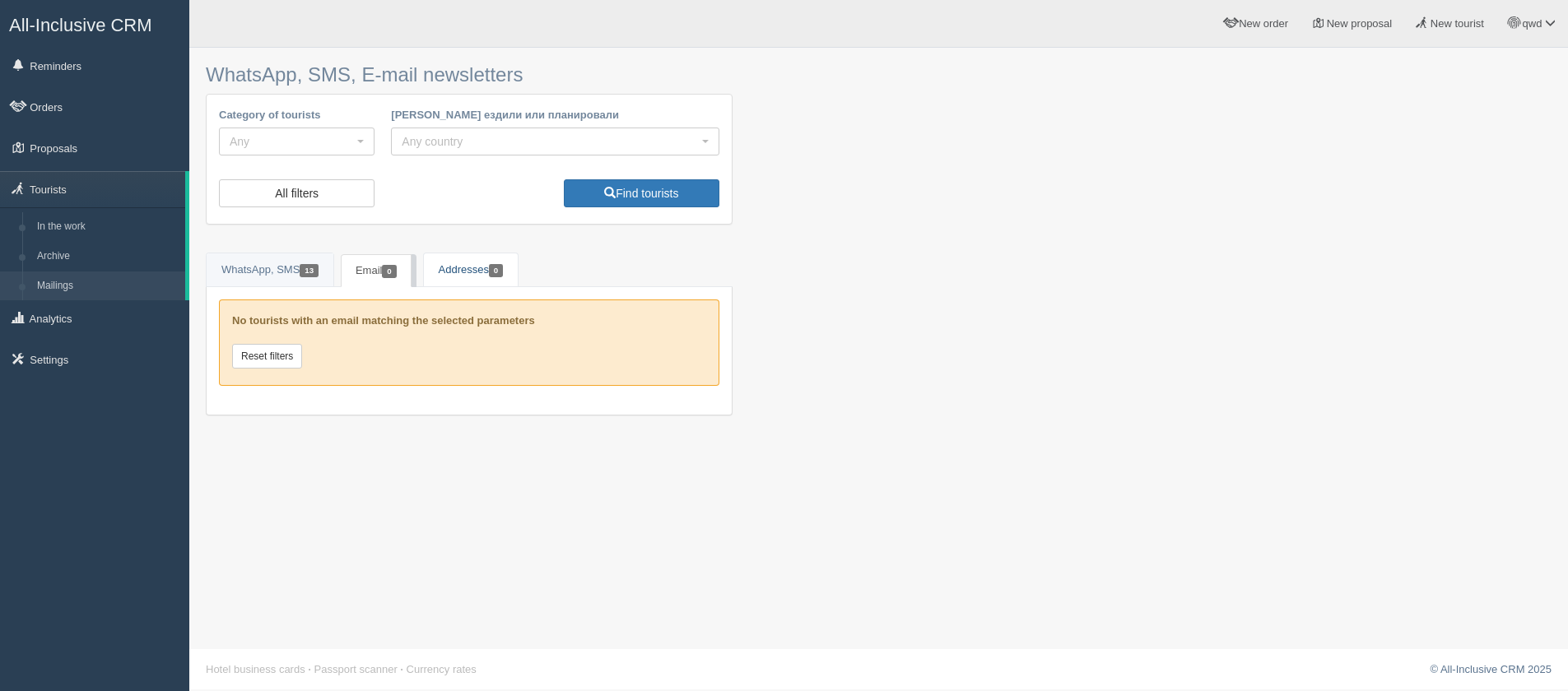
click at [478, 262] on link "Addresses 0" at bounding box center [471, 269] width 94 height 34
click at [298, 185] on button "All filters" at bounding box center [296, 192] width 156 height 28
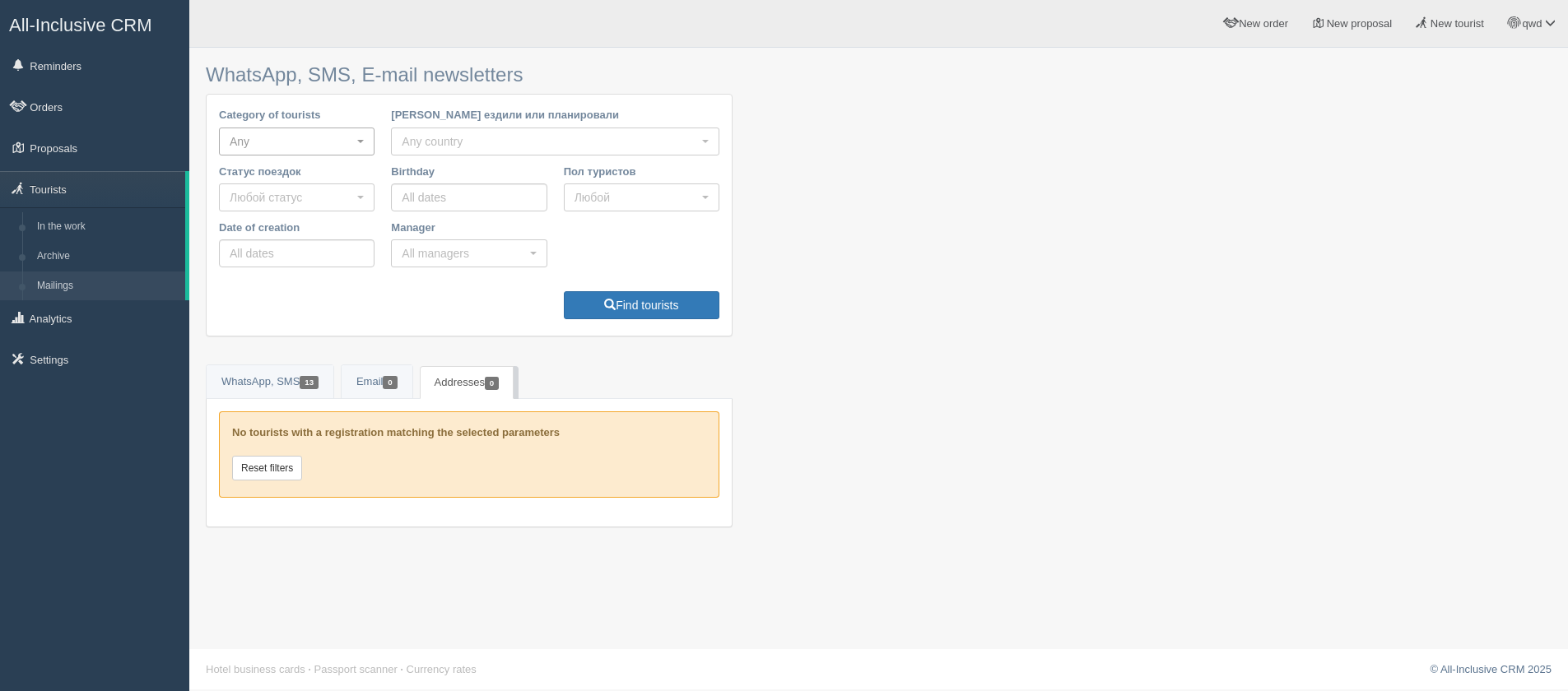
click at [296, 150] on button "Any" at bounding box center [296, 141] width 156 height 28
click at [290, 170] on link "VIP" at bounding box center [299, 171] width 160 height 27
select select "21747"
click at [788, 133] on div at bounding box center [879, 299] width 1346 height 488
click at [621, 303] on button "Find tourists" at bounding box center [642, 305] width 156 height 28
